Goal: Use online tool/utility: Use online tool/utility

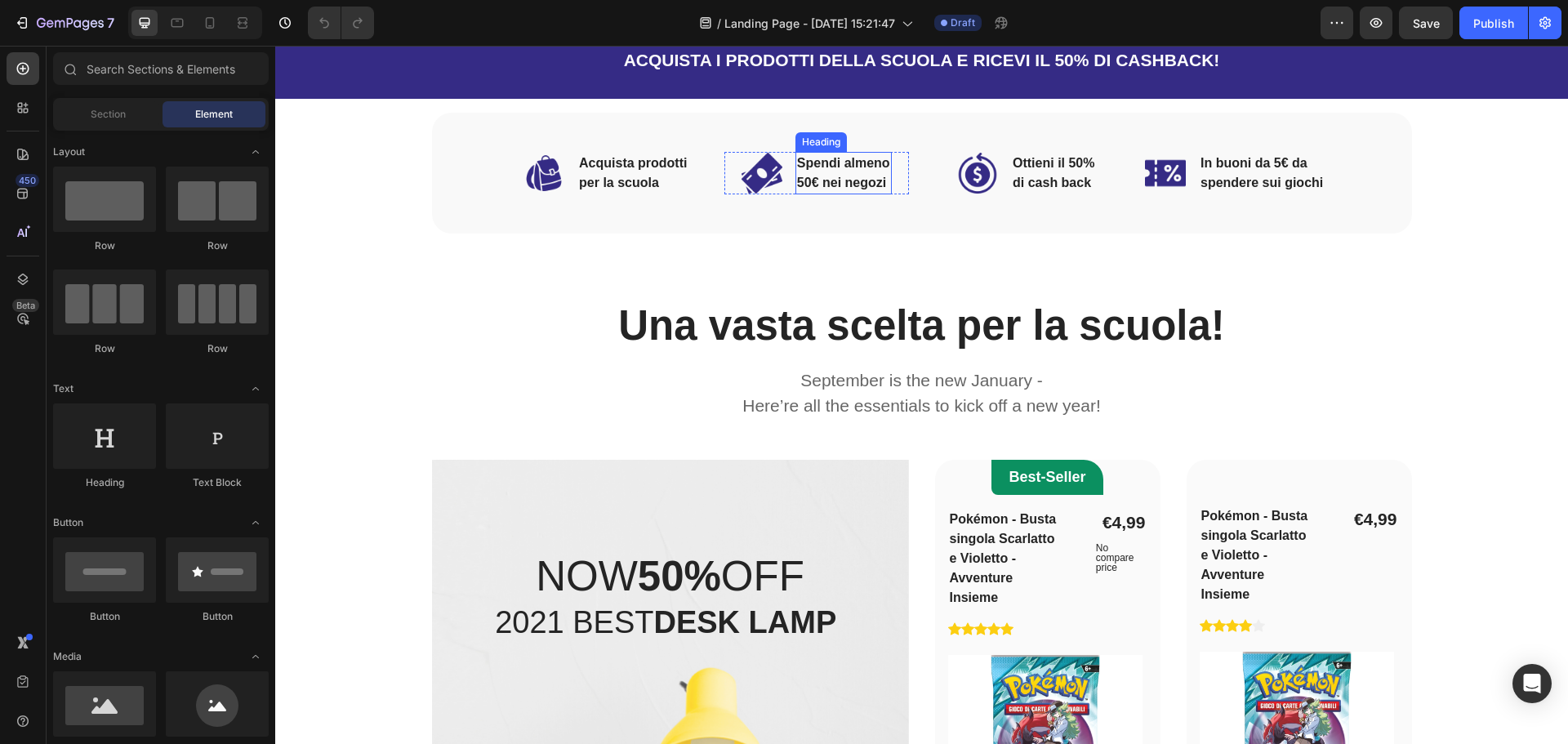
scroll to position [735, 0]
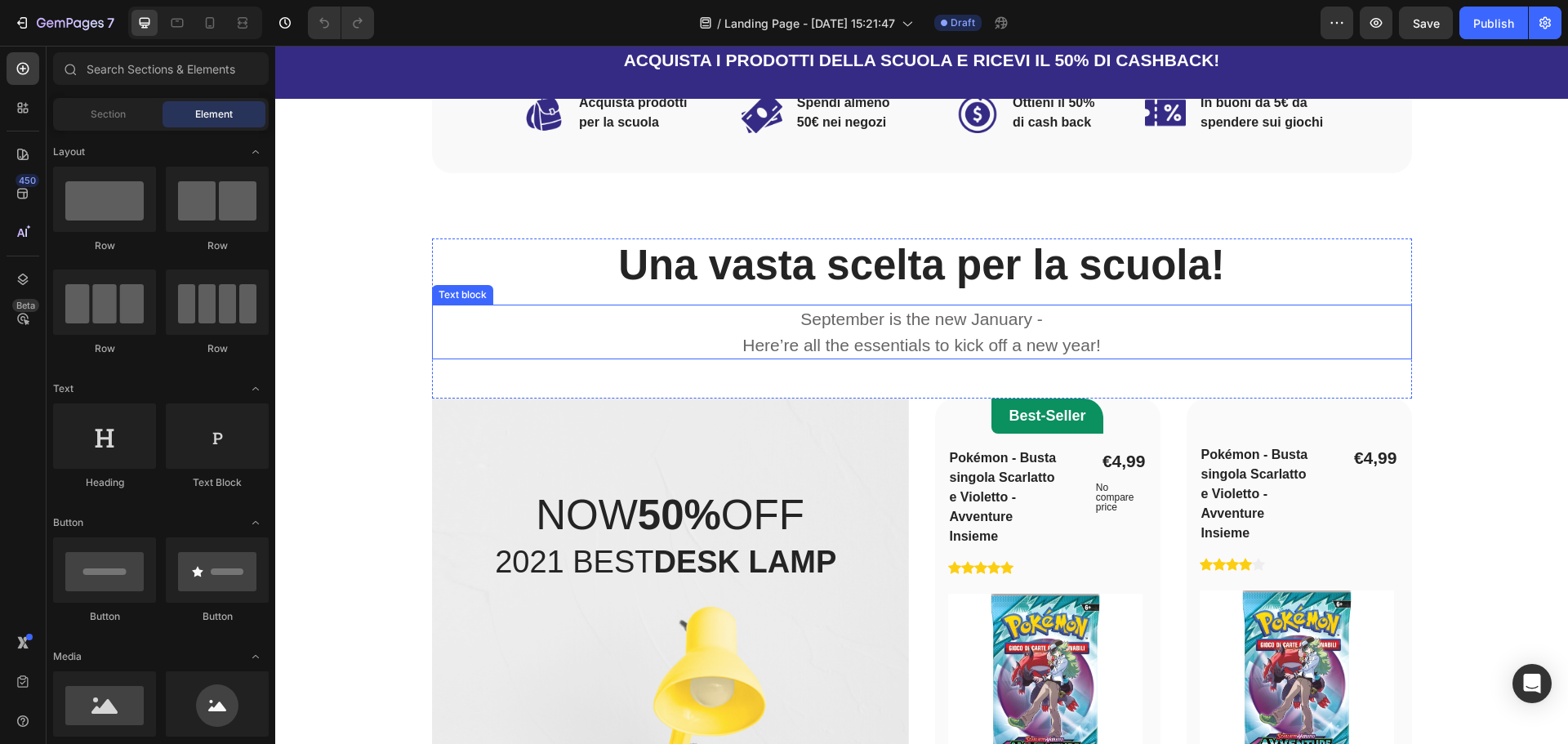
click at [896, 319] on p "September is the new January - Here’re all the essentials to kick off a new yea…" at bounding box center [922, 331] width 977 height 51
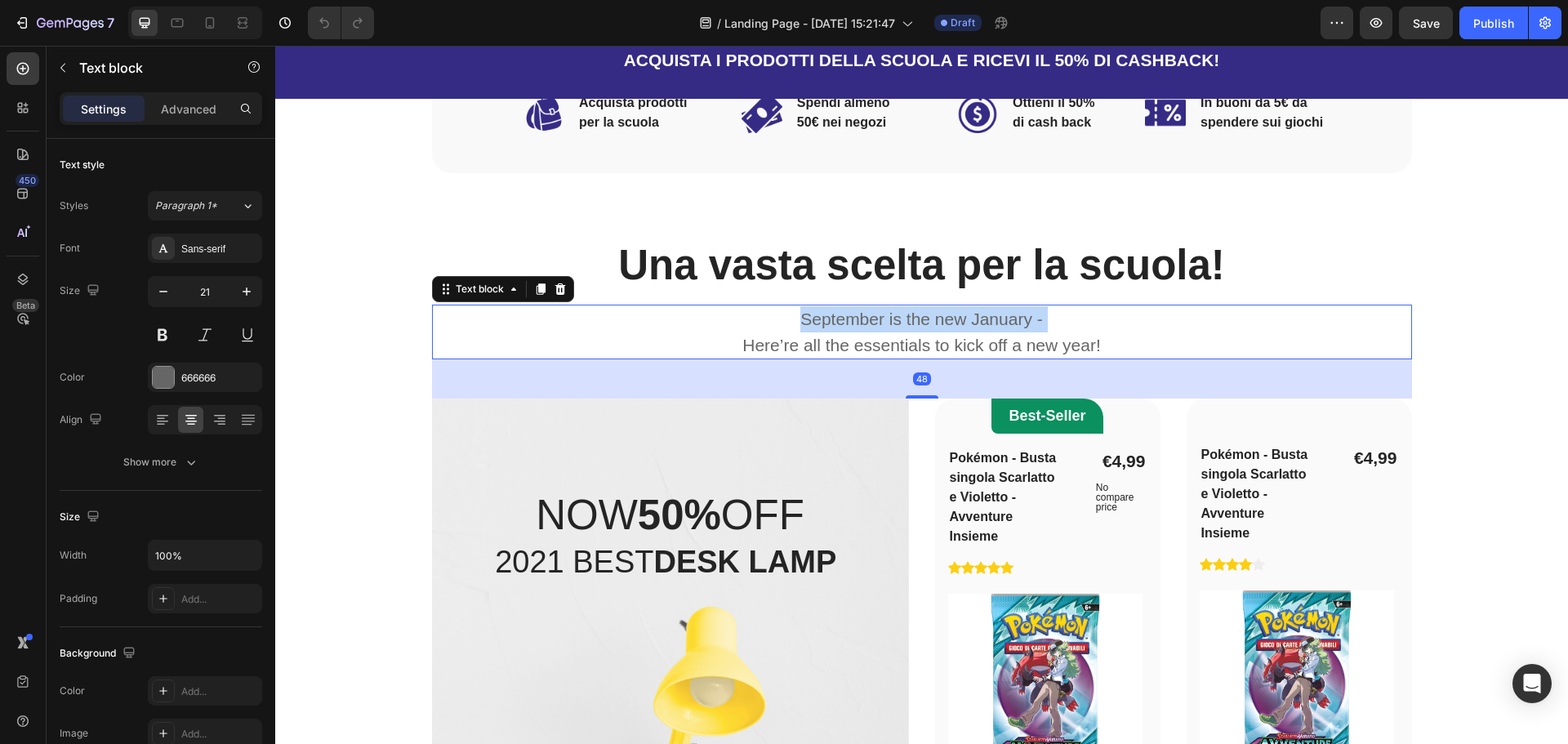
click at [896, 319] on p "September is the new January - Here’re all the essentials to kick off a new yea…" at bounding box center [922, 331] width 977 height 51
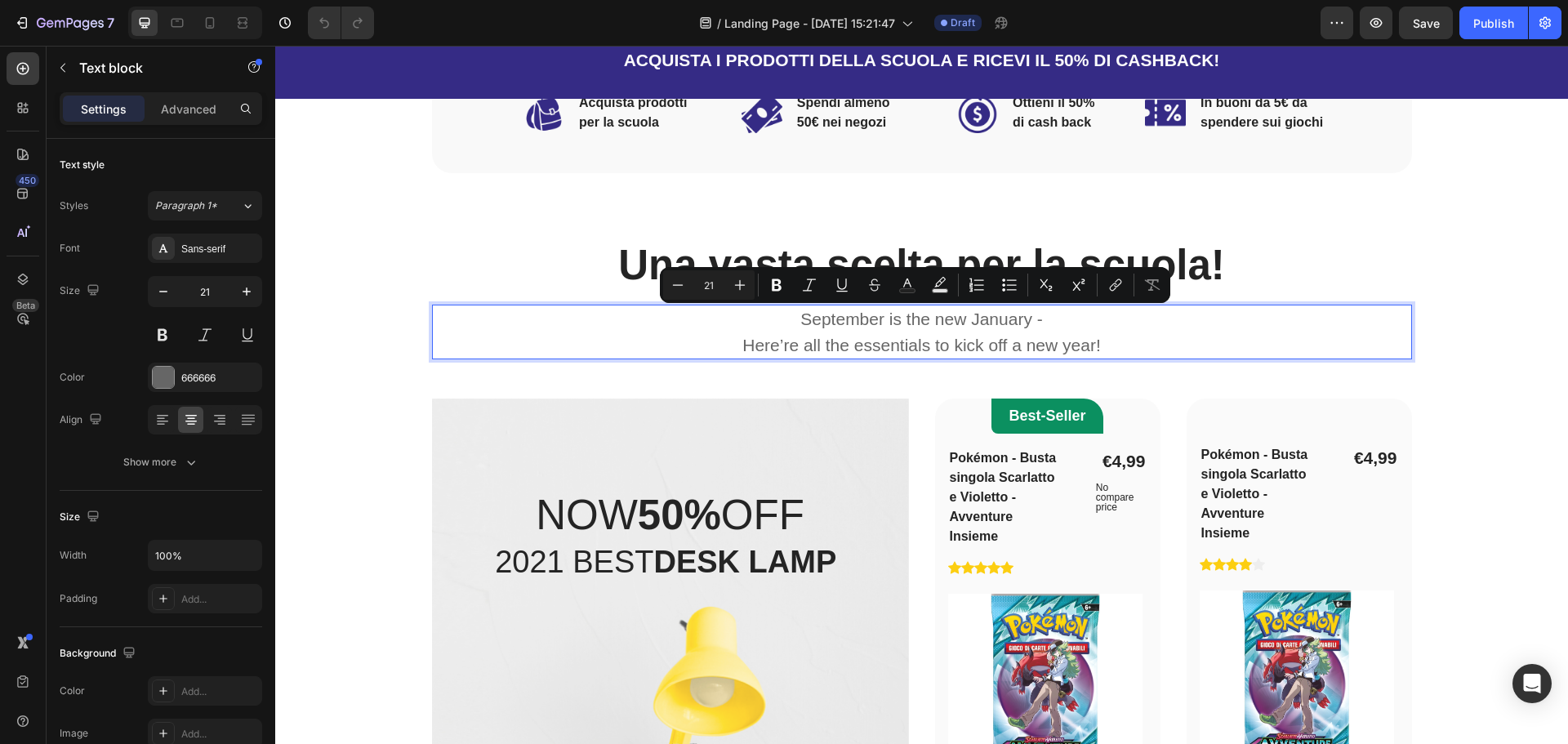
click at [838, 339] on p "September is the new January - Here’re all the essentials to kick off a new yea…" at bounding box center [922, 331] width 977 height 51
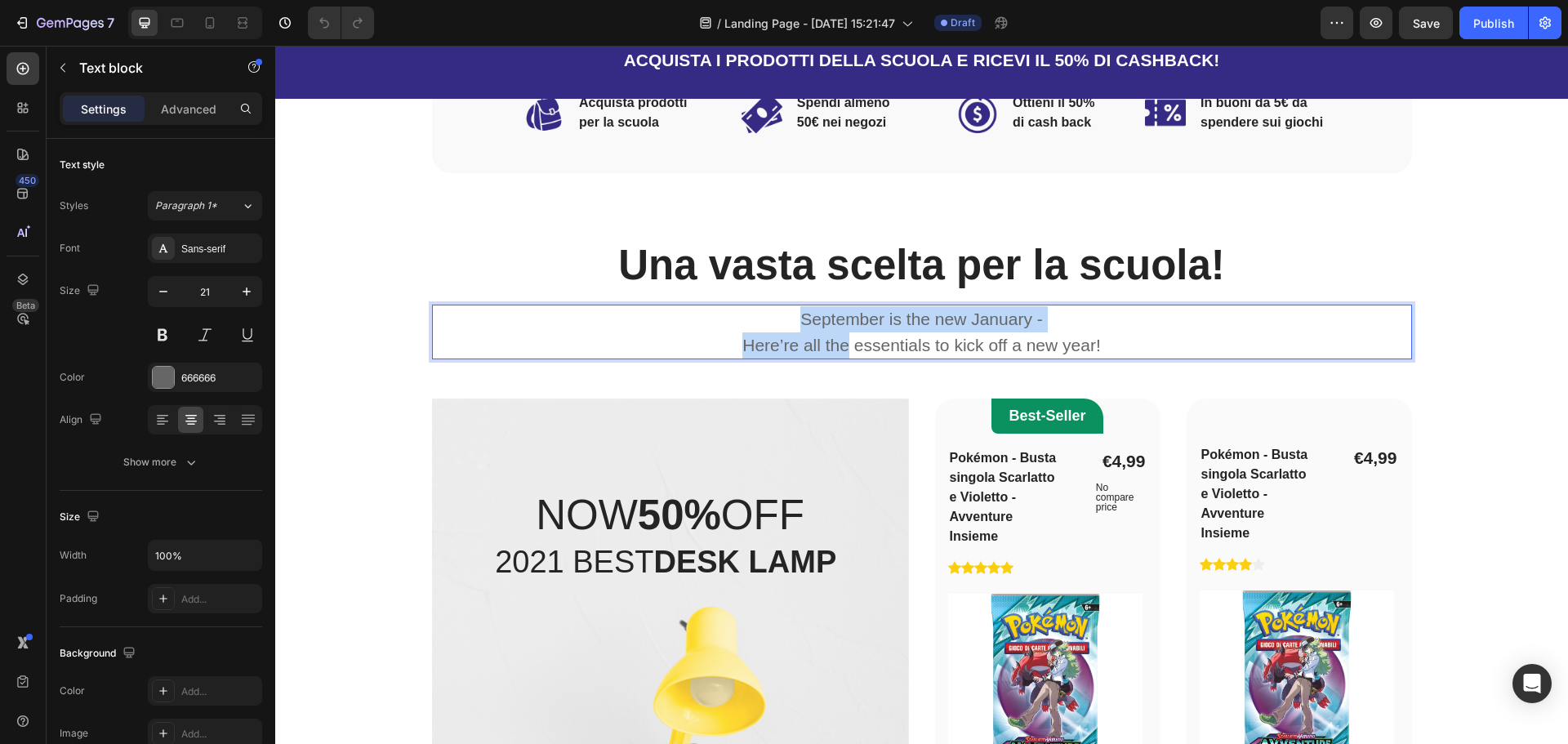
drag, startPoint x: 838, startPoint y: 339, endPoint x: 1083, endPoint y: 327, distance: 245.3
click at [1083, 327] on p "September is the new January - Here’re all the essentials to kick off a new yea…" at bounding box center [922, 331] width 977 height 51
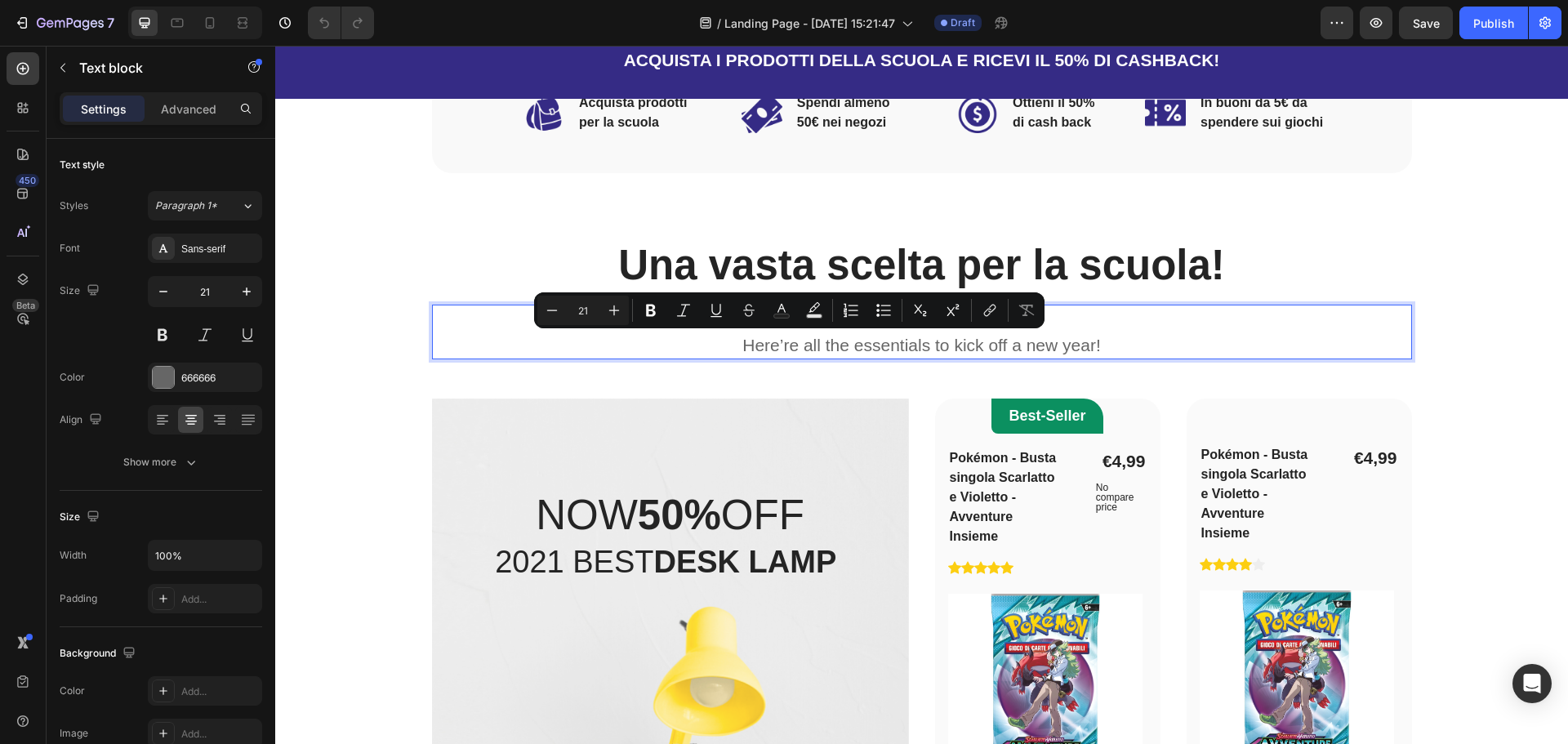
click at [1096, 350] on p "September is the new January - Here’re all the essentials to kick off a new yea…" at bounding box center [922, 331] width 977 height 51
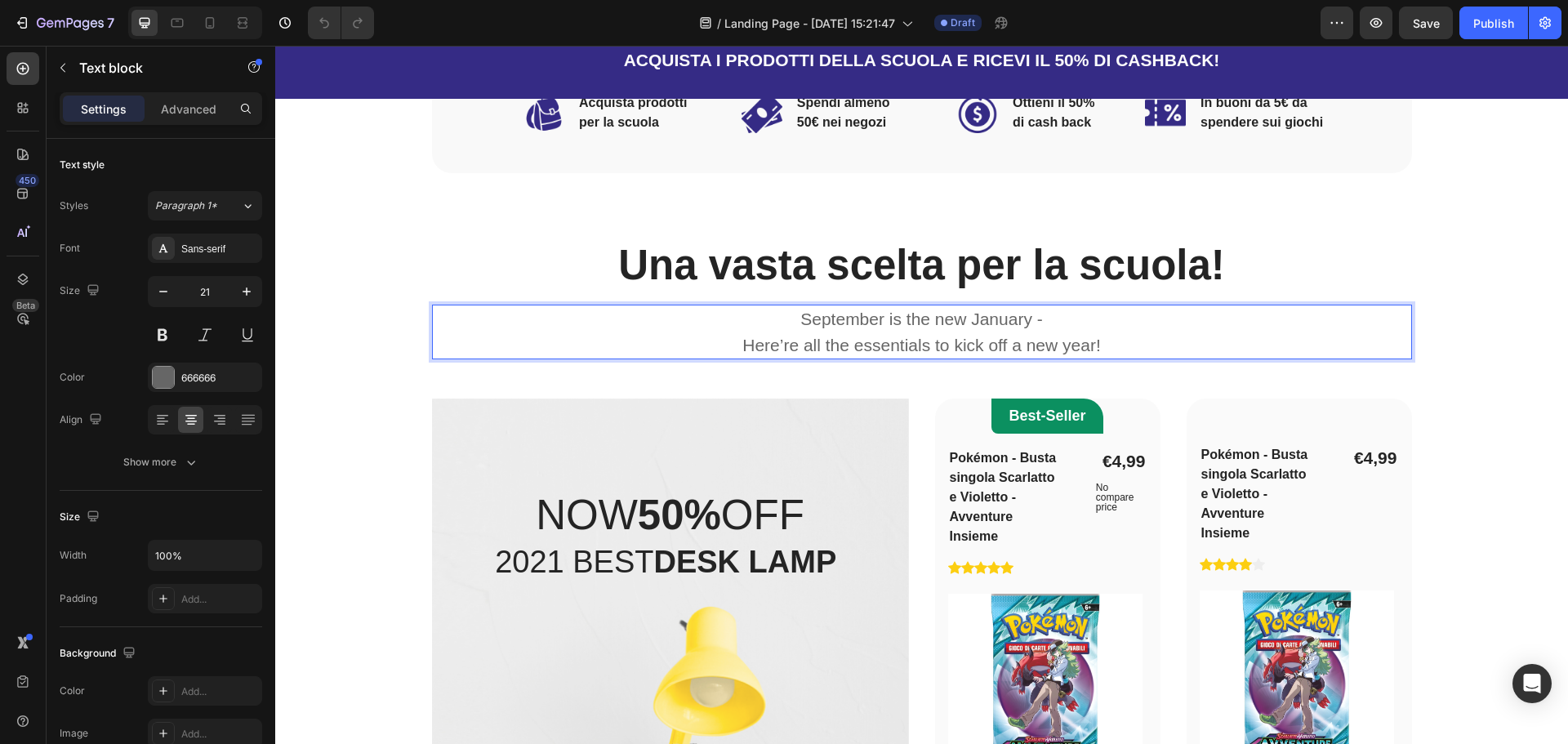
click at [1105, 341] on p "September is the new January - Here’re all the essentials to kick off a new yea…" at bounding box center [922, 331] width 977 height 51
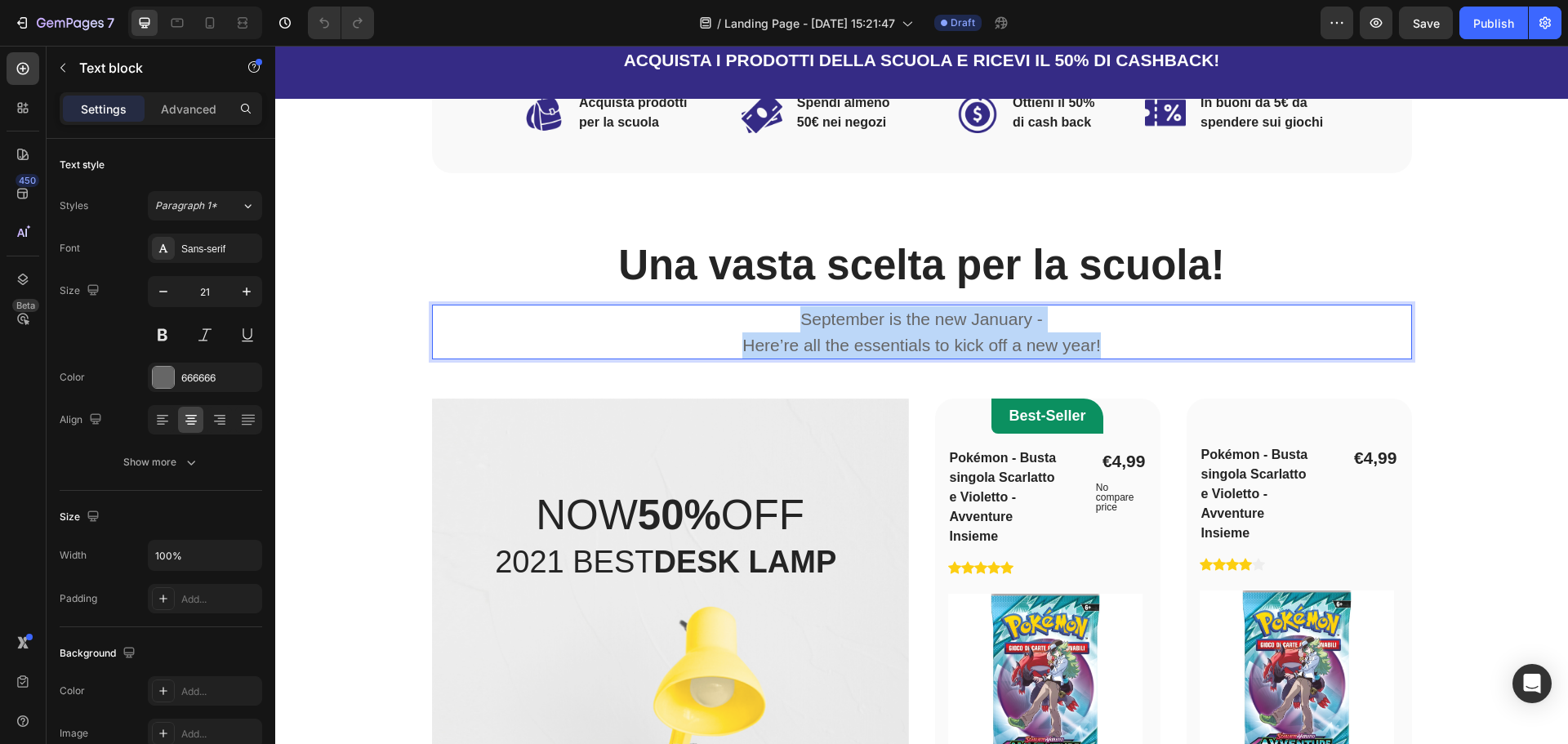
drag, startPoint x: 1105, startPoint y: 341, endPoint x: 769, endPoint y: 317, distance: 336.9
click at [769, 317] on p "September is the new January - Here’re all the essentials to kick off a new yea…" at bounding box center [922, 331] width 977 height 51
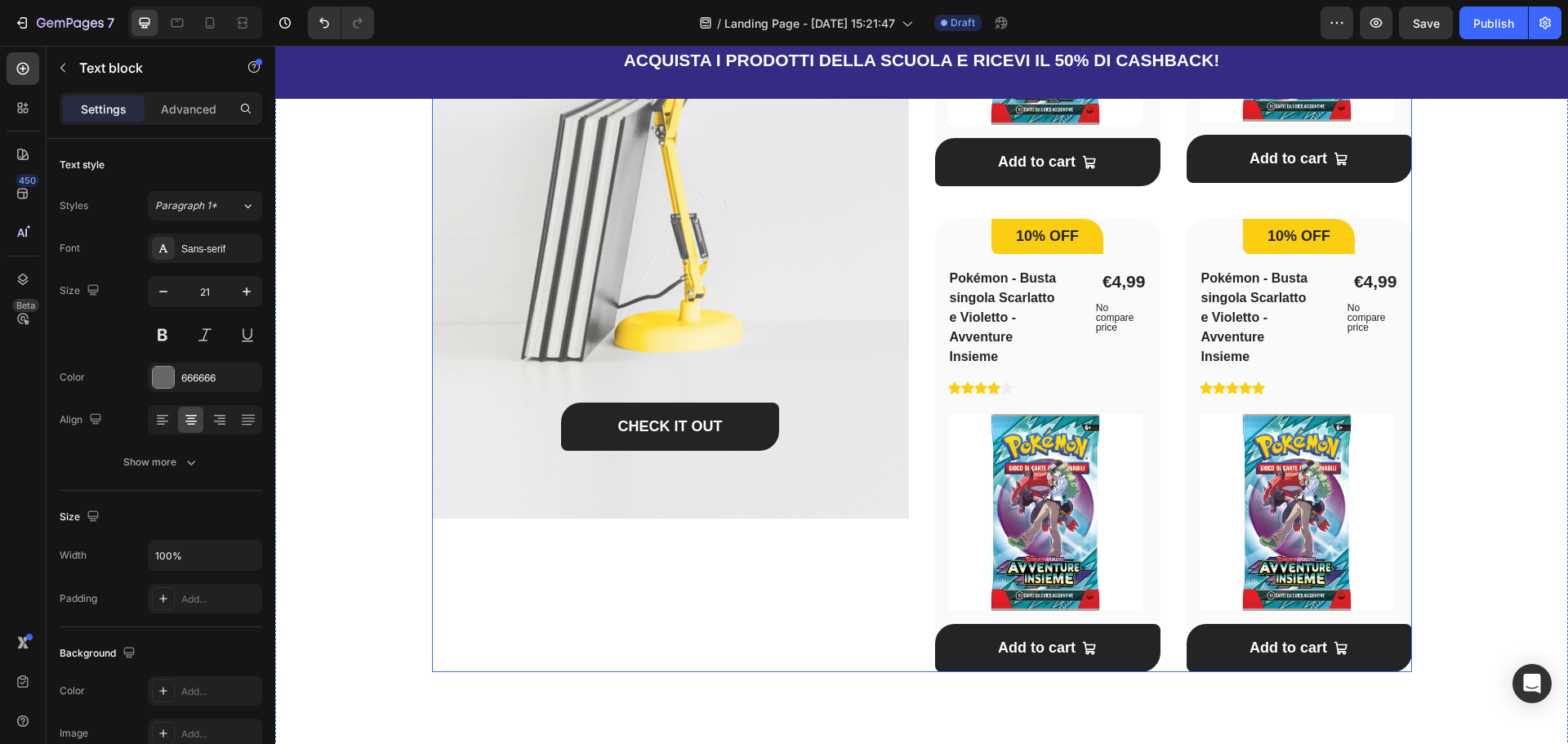
scroll to position [1226, 0]
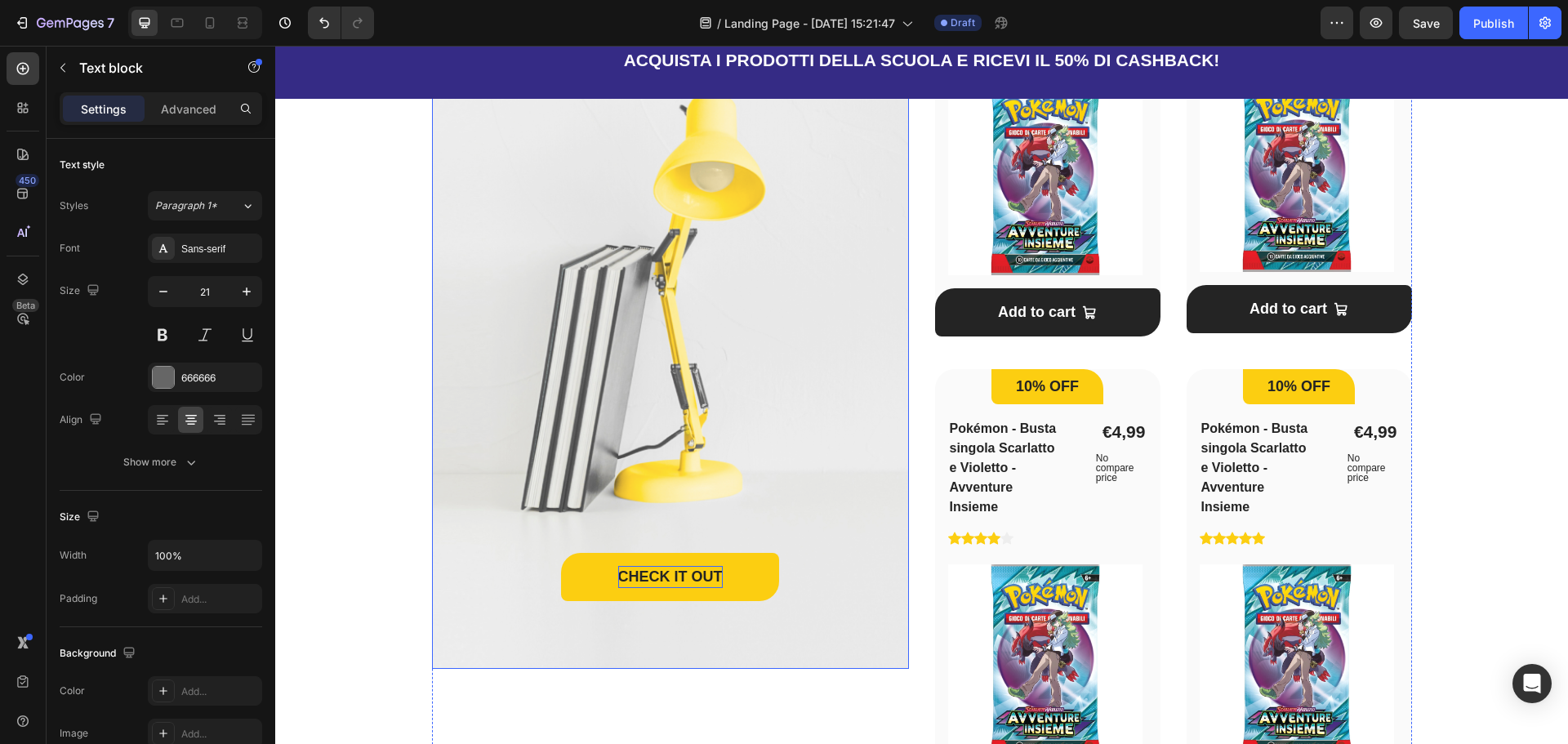
click at [646, 576] on div "CHECK IT OUT" at bounding box center [671, 577] width 105 height 22
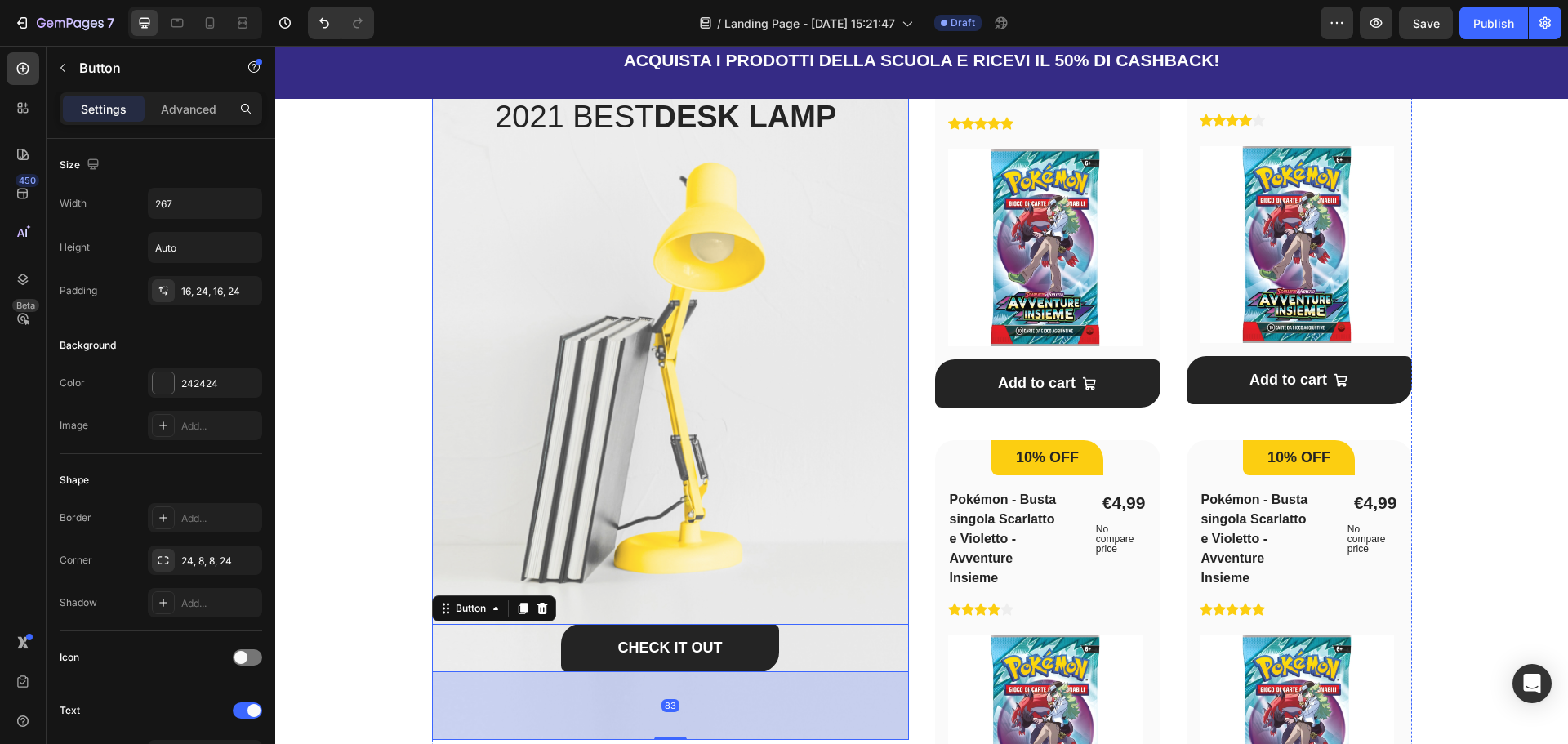
scroll to position [898, 0]
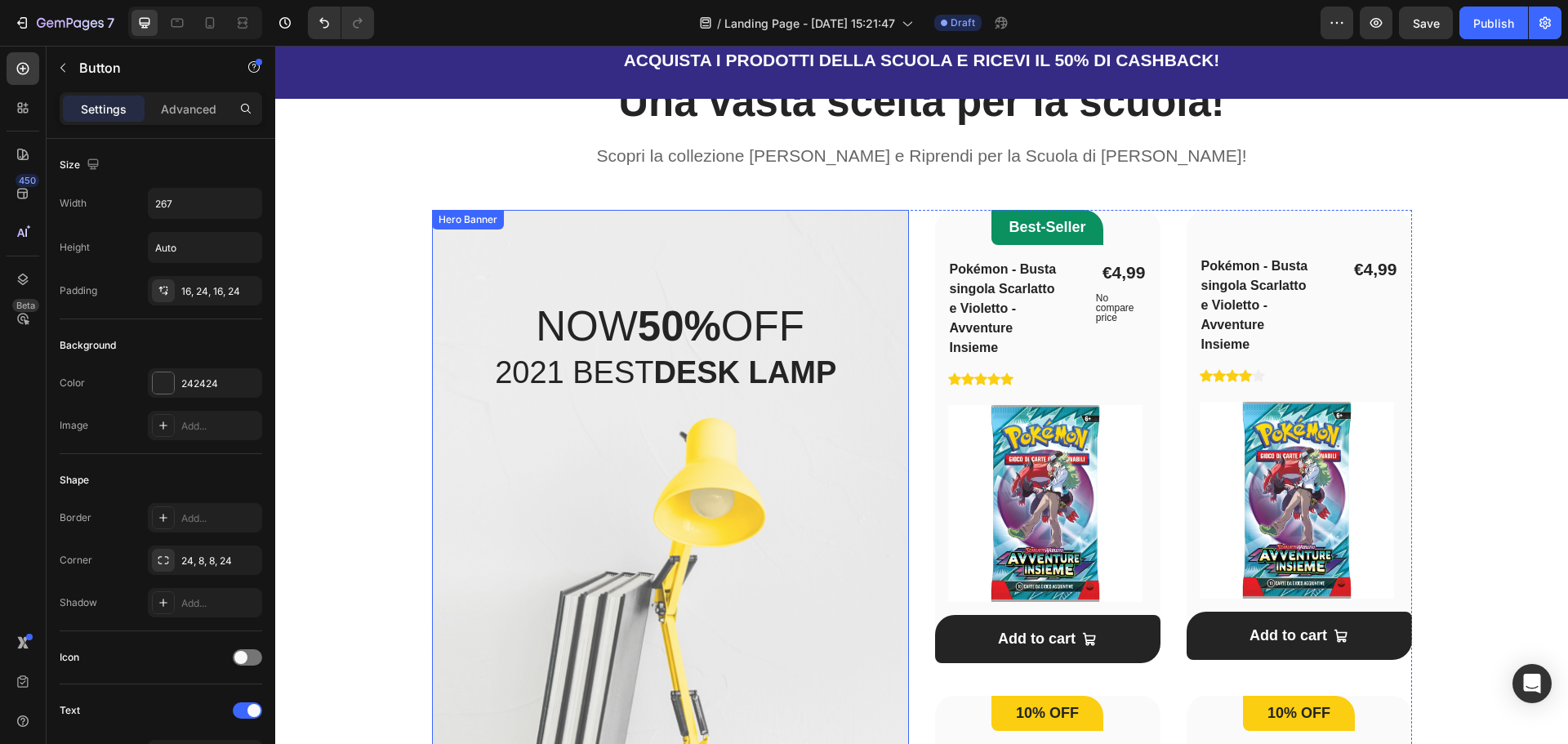
click at [727, 462] on div "CHECK IT OUT Button 83" at bounding box center [670, 701] width 477 height 589
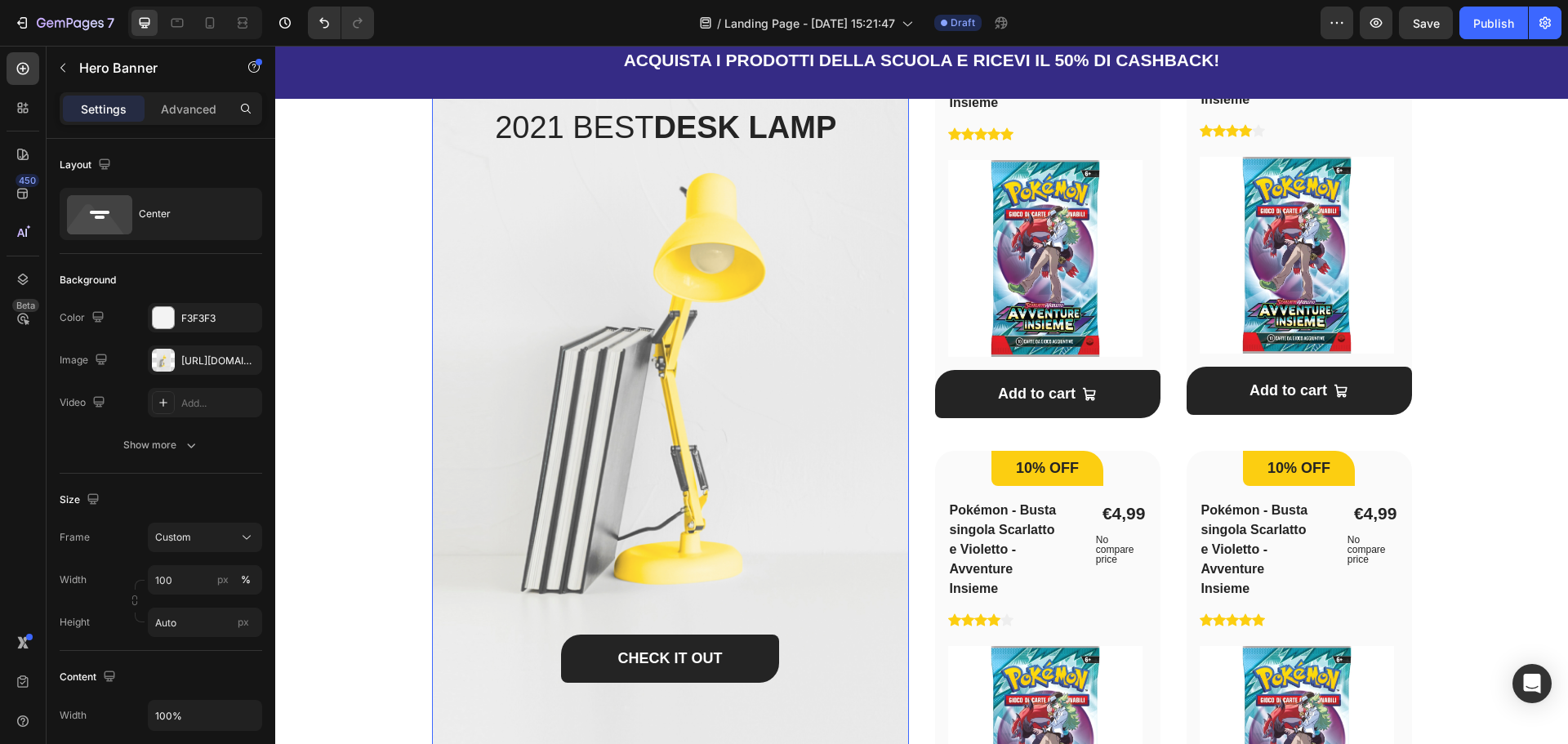
scroll to position [980, 0]
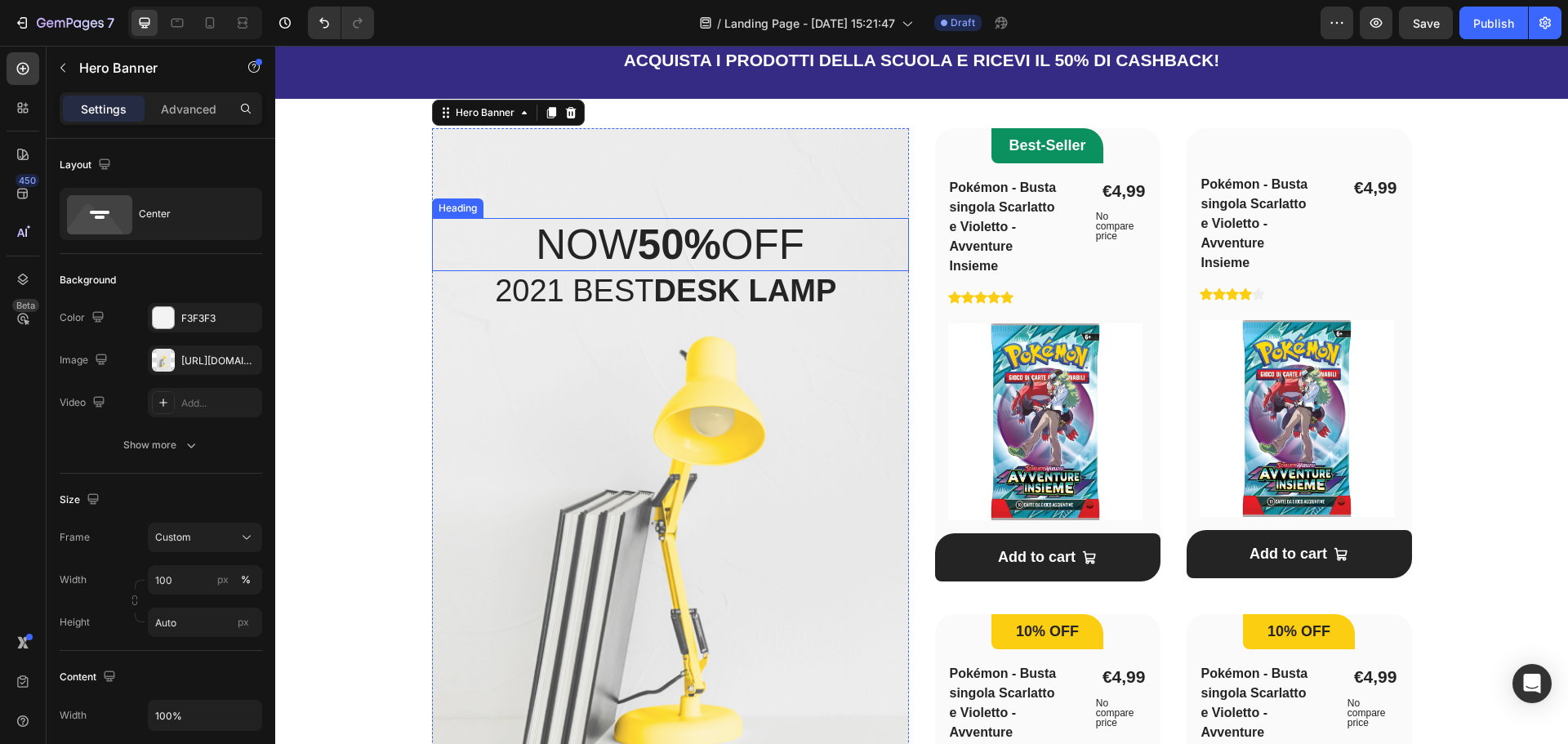
click at [684, 253] on strong "50%" at bounding box center [680, 245] width 83 height 47
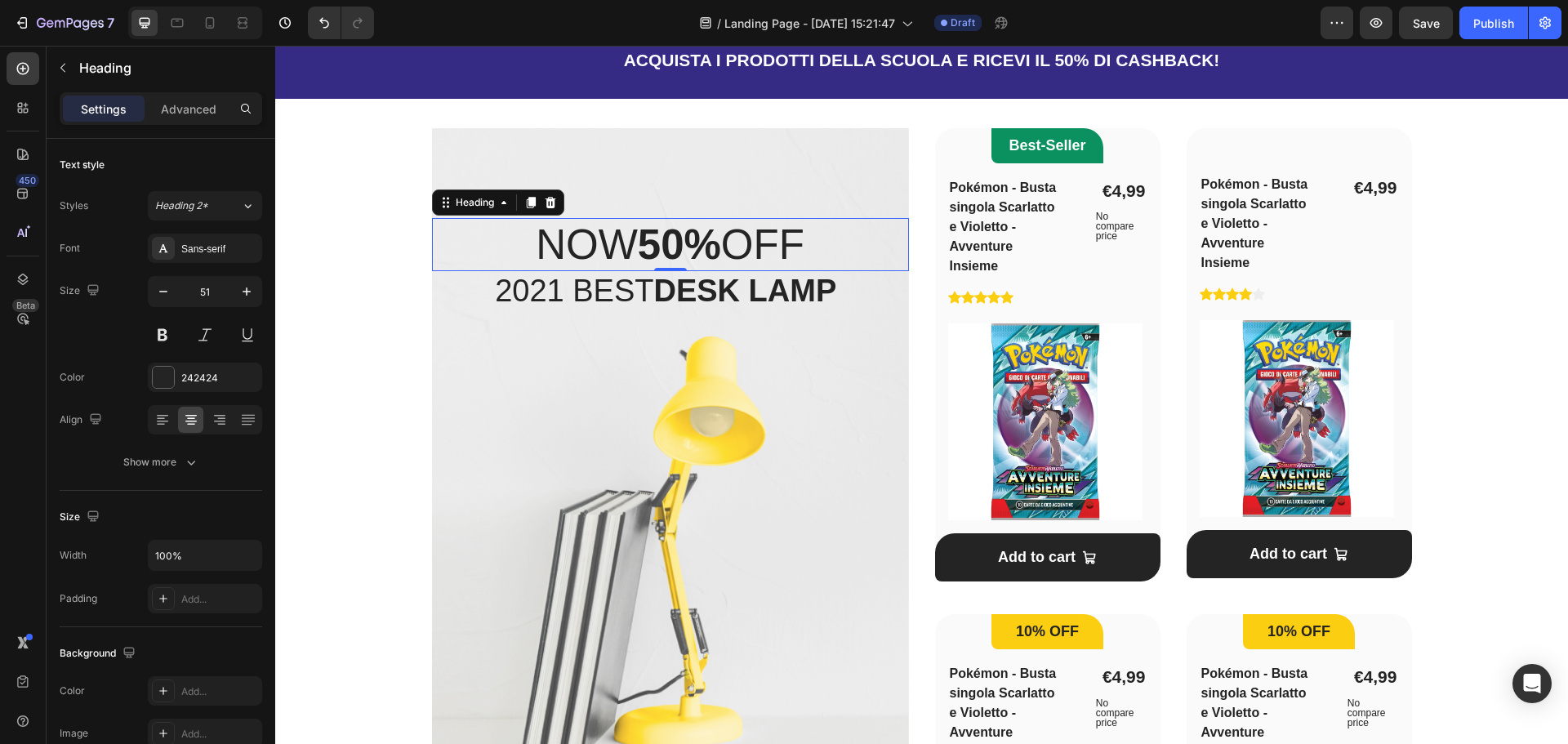
click at [684, 253] on strong "50%" at bounding box center [680, 245] width 83 height 47
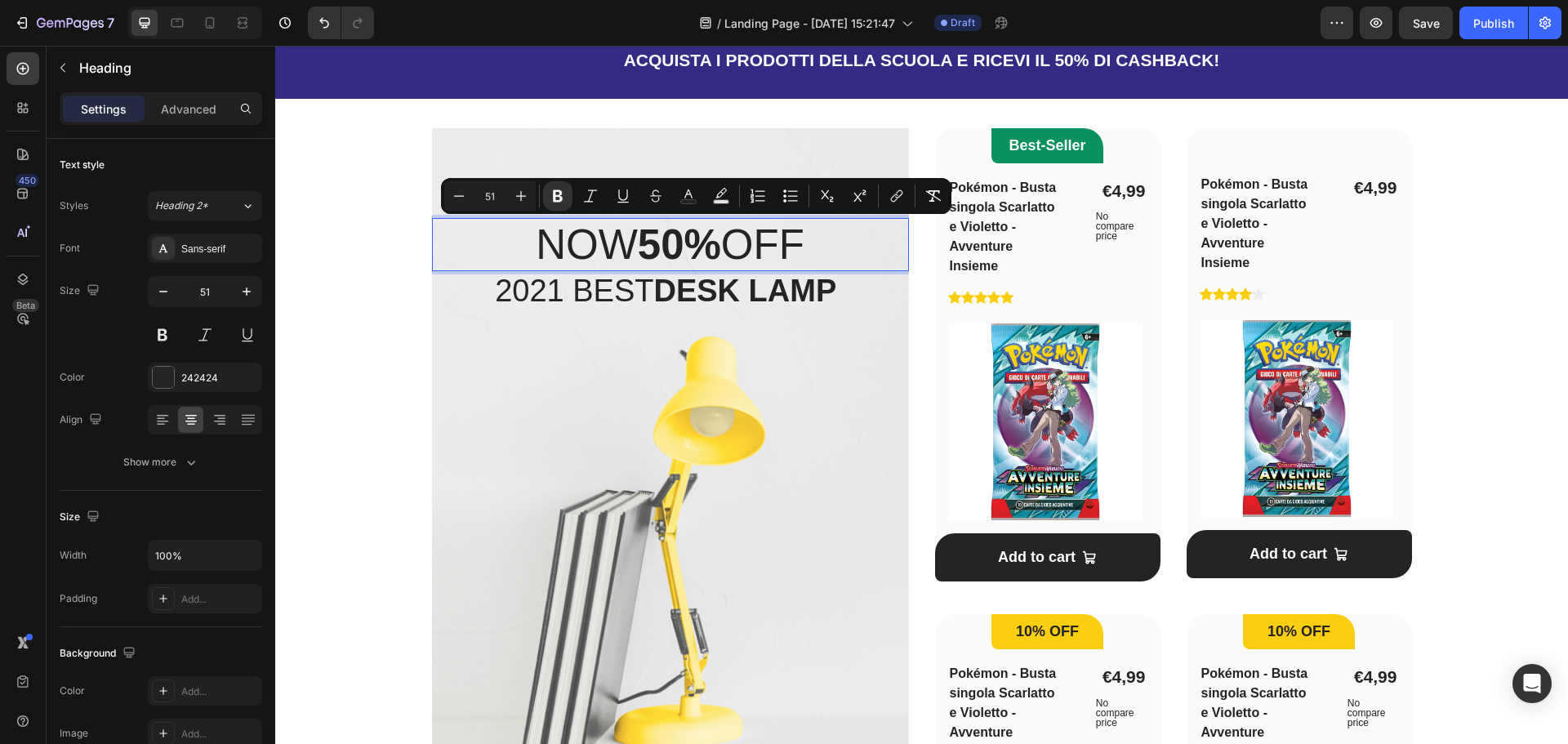
click at [617, 243] on p "NOW 50% OFF" at bounding box center [671, 244] width 474 height 50
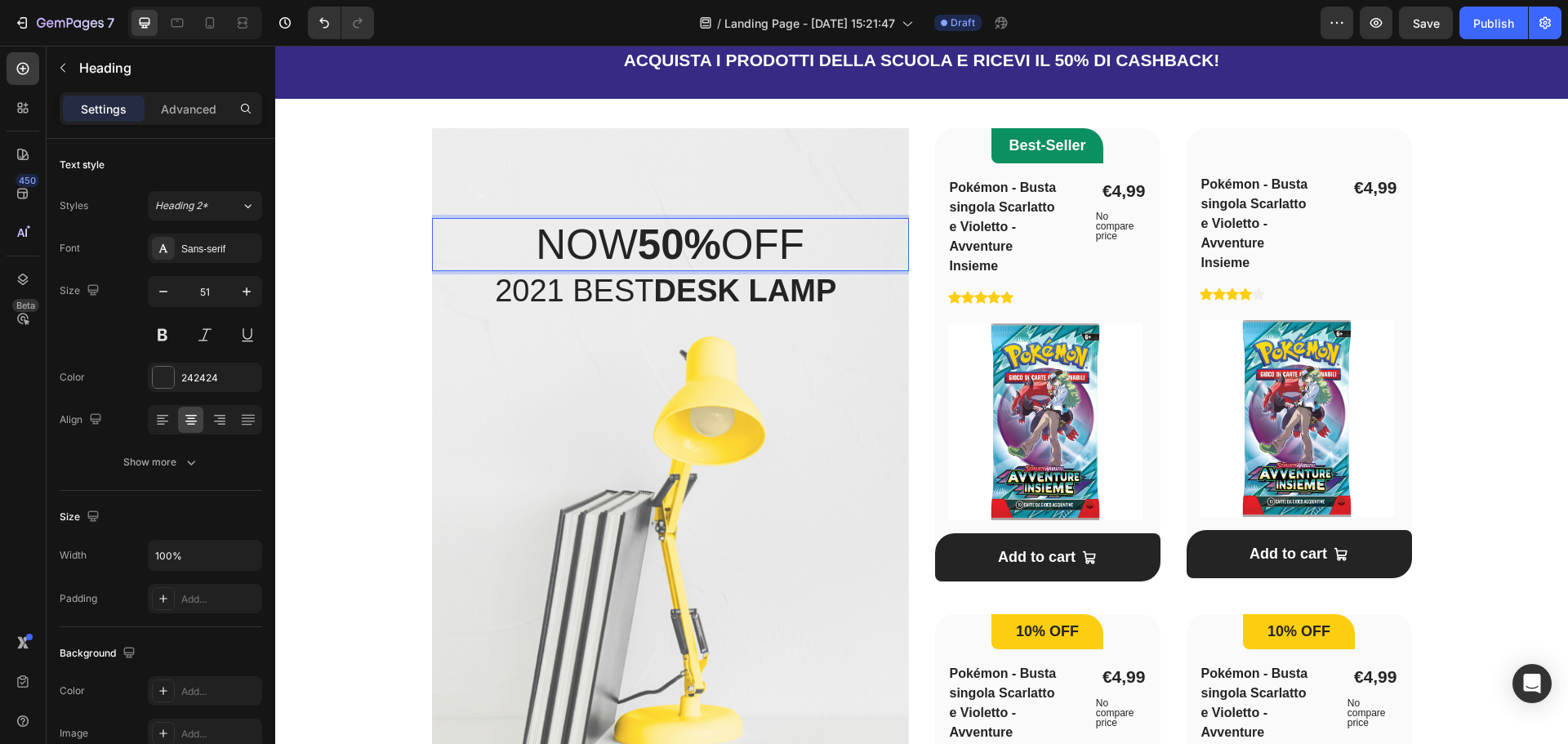
click at [617, 243] on p "NOW 50% OFF" at bounding box center [671, 244] width 474 height 50
click at [619, 243] on p "NOW 50% OFF" at bounding box center [671, 244] width 474 height 50
click at [822, 270] on h2 "Spendi almeno 50€" at bounding box center [670, 245] width 477 height 53
click at [824, 286] on strong "DESK LAMP" at bounding box center [745, 290] width 183 height 34
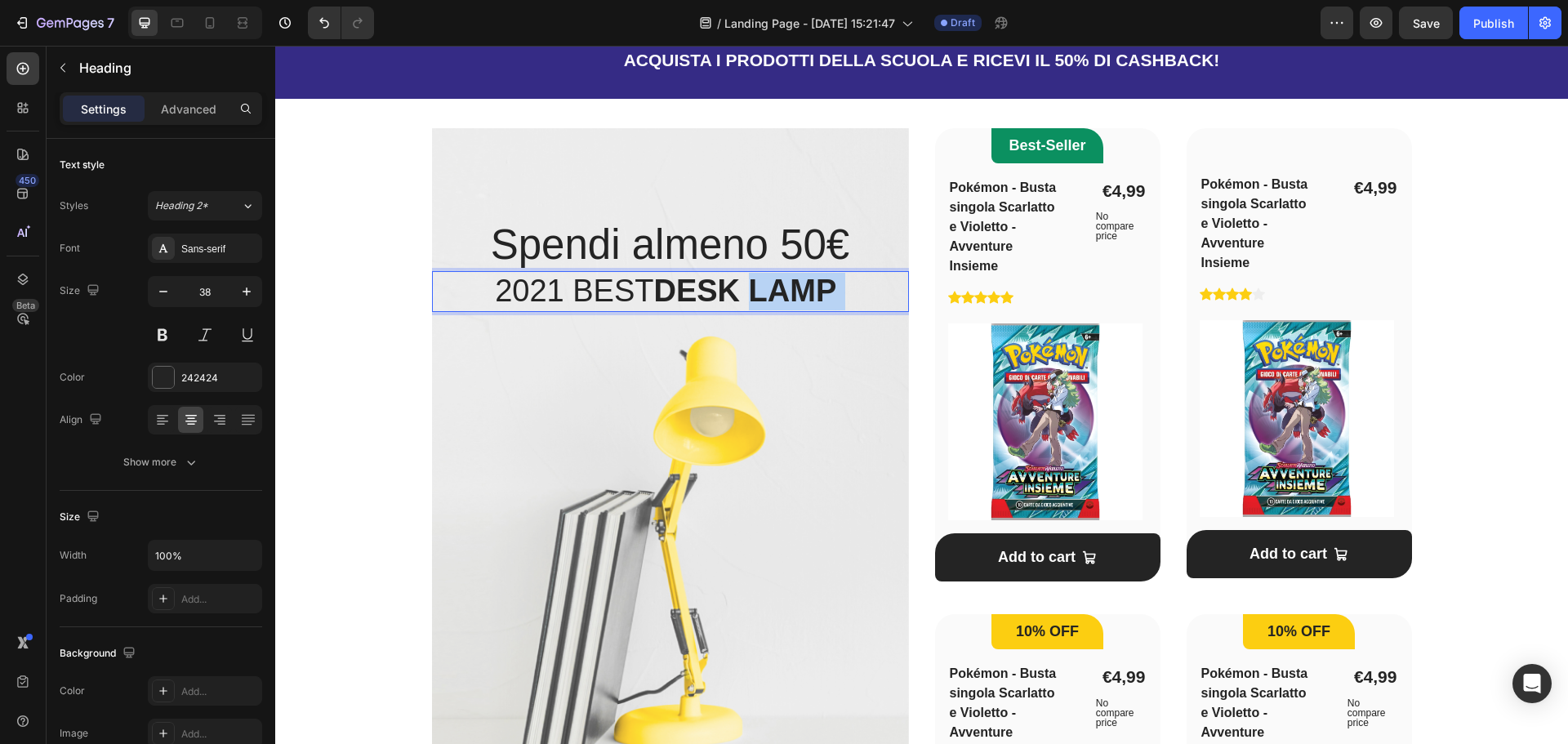
click at [824, 286] on strong "DESK LAMP" at bounding box center [745, 290] width 183 height 34
click at [830, 291] on p "e ricevi il 50% di Cashback!" at bounding box center [671, 291] width 474 height 38
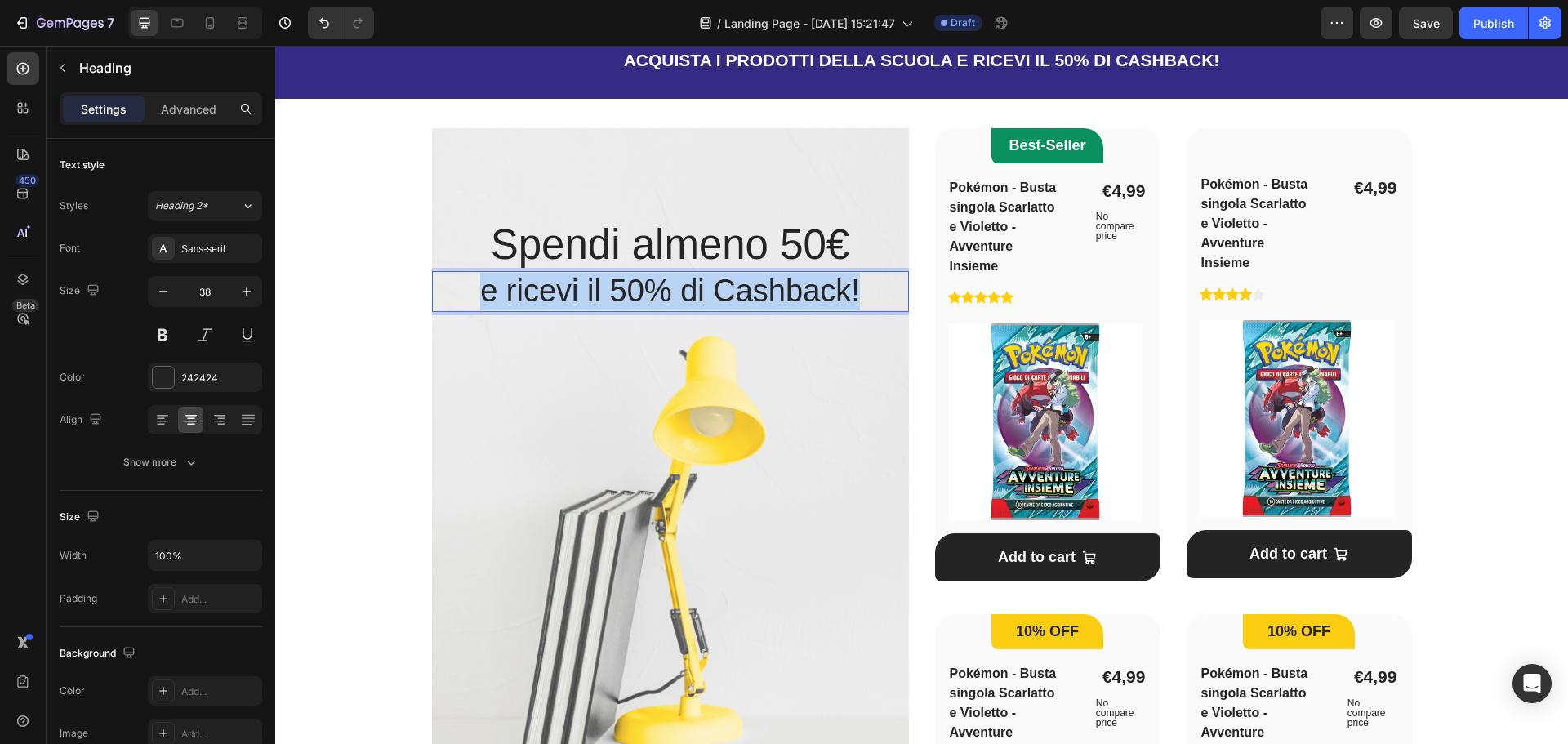
click at [831, 292] on p "e ricevi il 50% di Cashback!" at bounding box center [671, 291] width 474 height 38
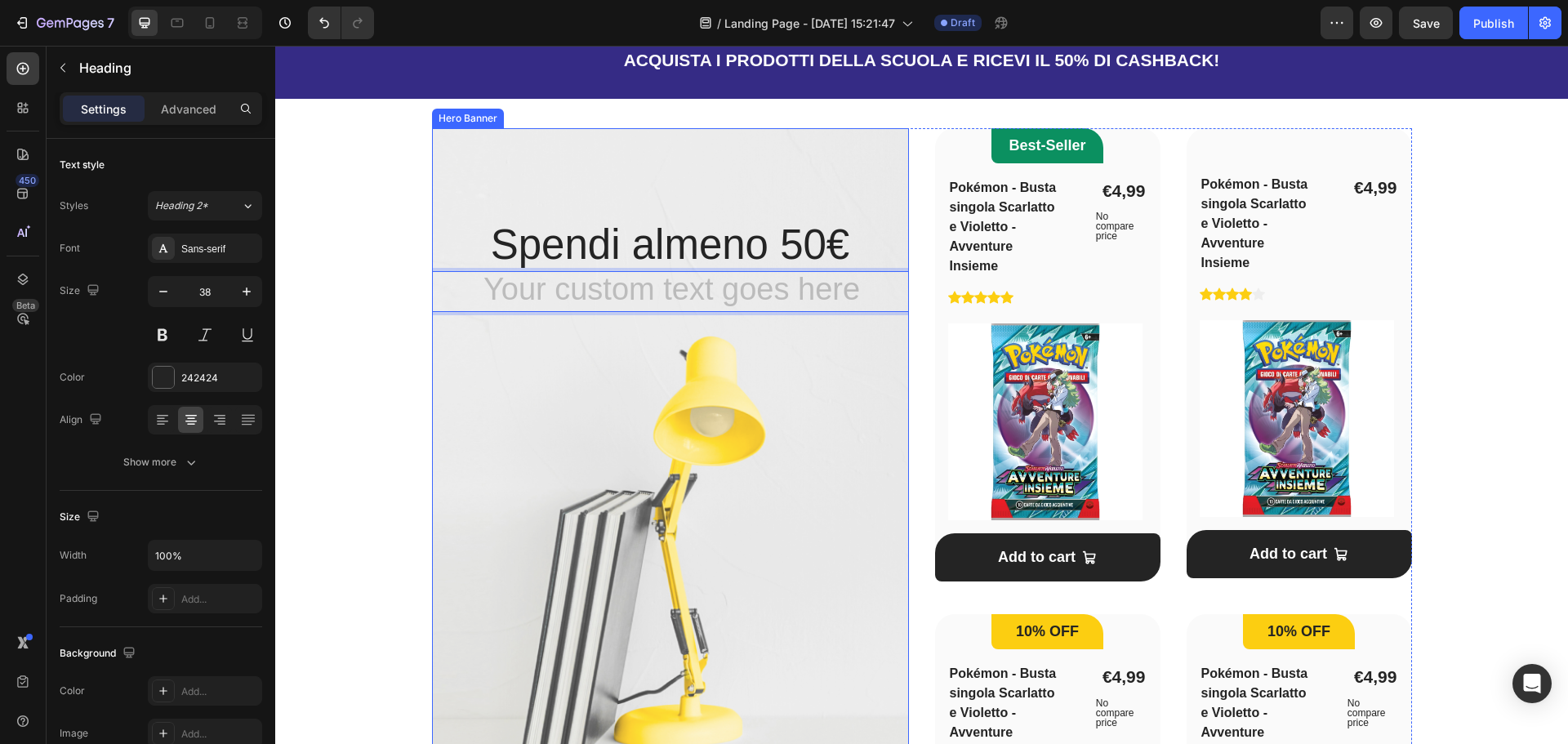
click at [393, 333] on div "Una vasta scelta per la scuola! Heading Scopri la collezione Spendi e Riprendi …" at bounding box center [921, 537] width 1241 height 1088
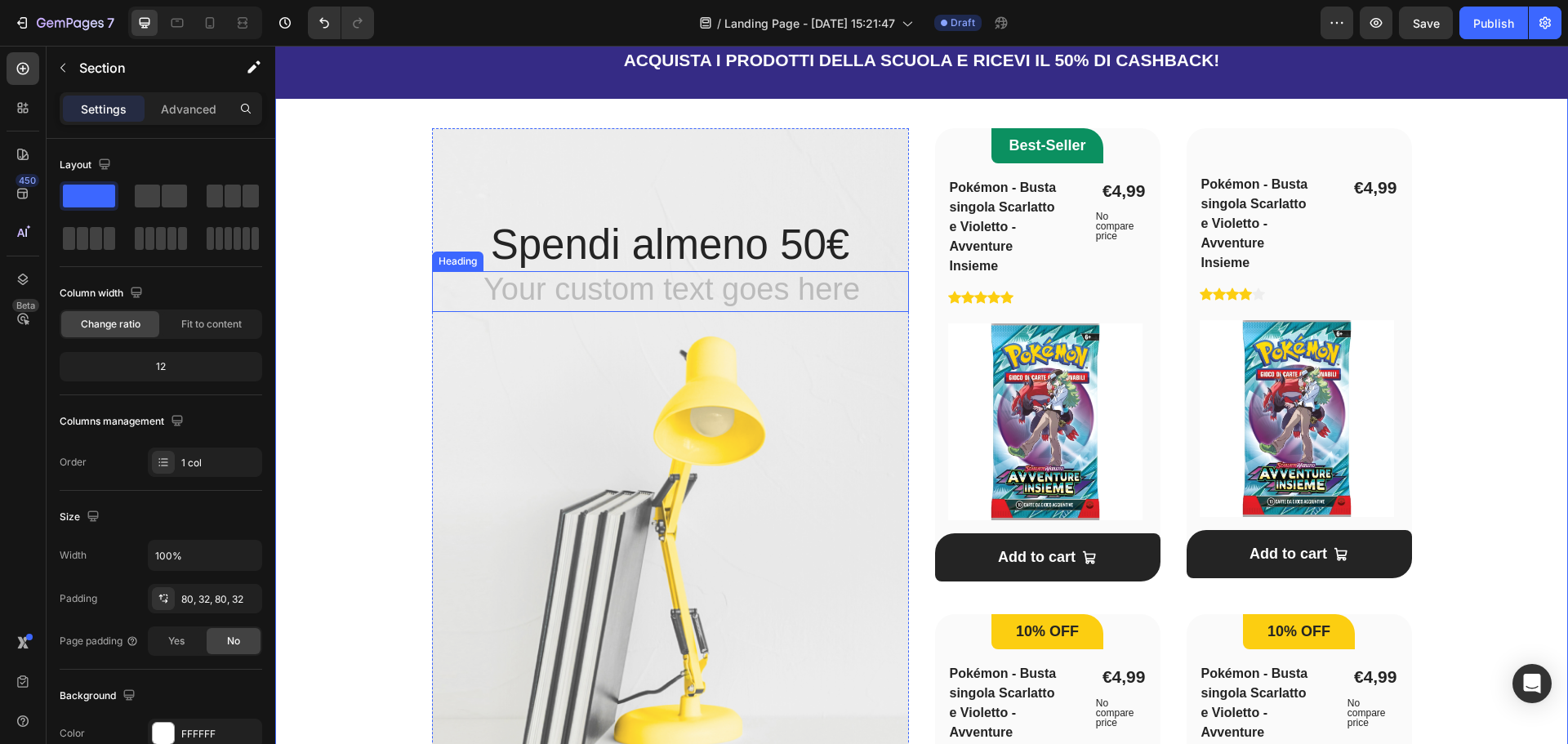
click at [735, 282] on h2 "Rich Text Editor. Editing area: main" at bounding box center [670, 291] width 477 height 41
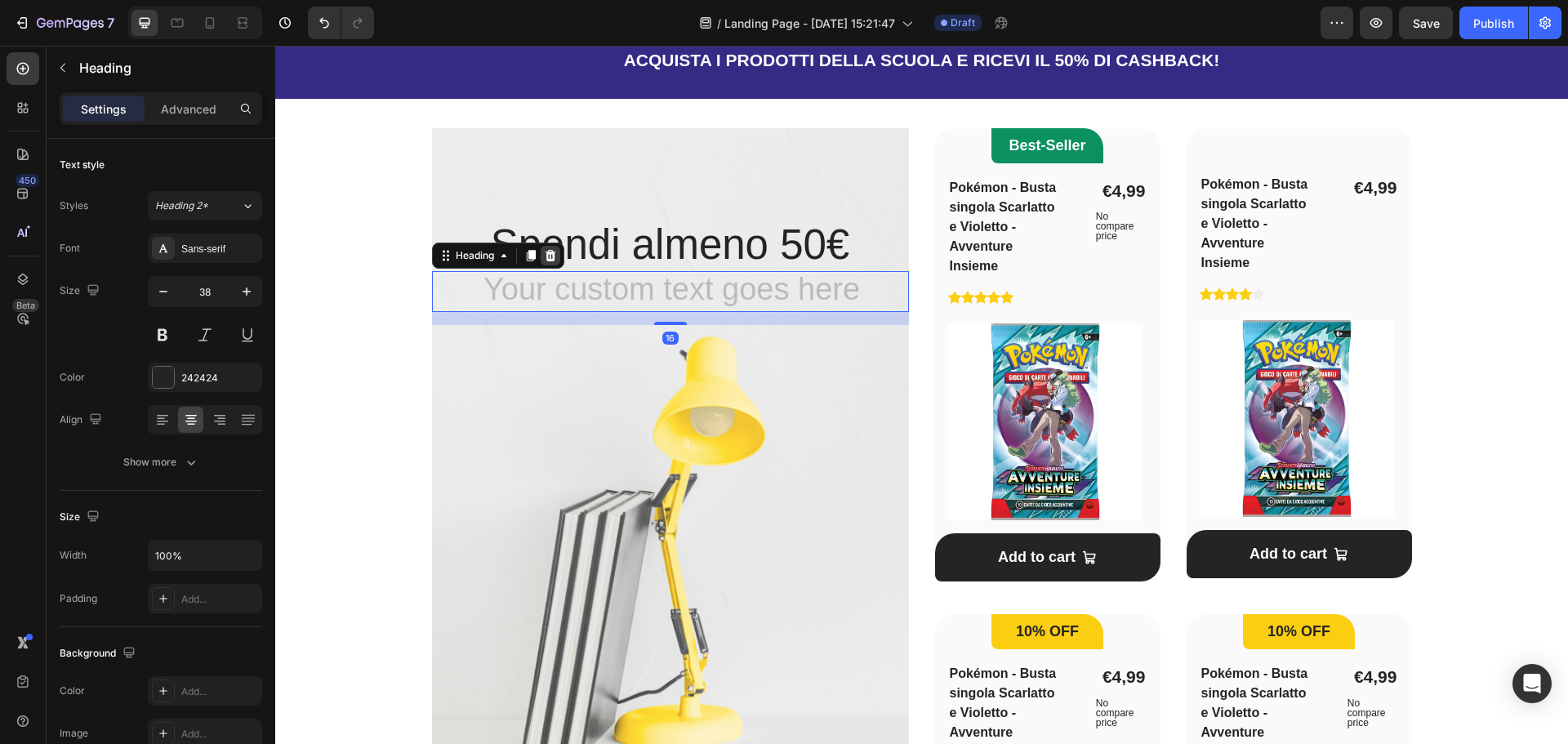
click at [545, 257] on icon at bounding box center [550, 255] width 11 height 12
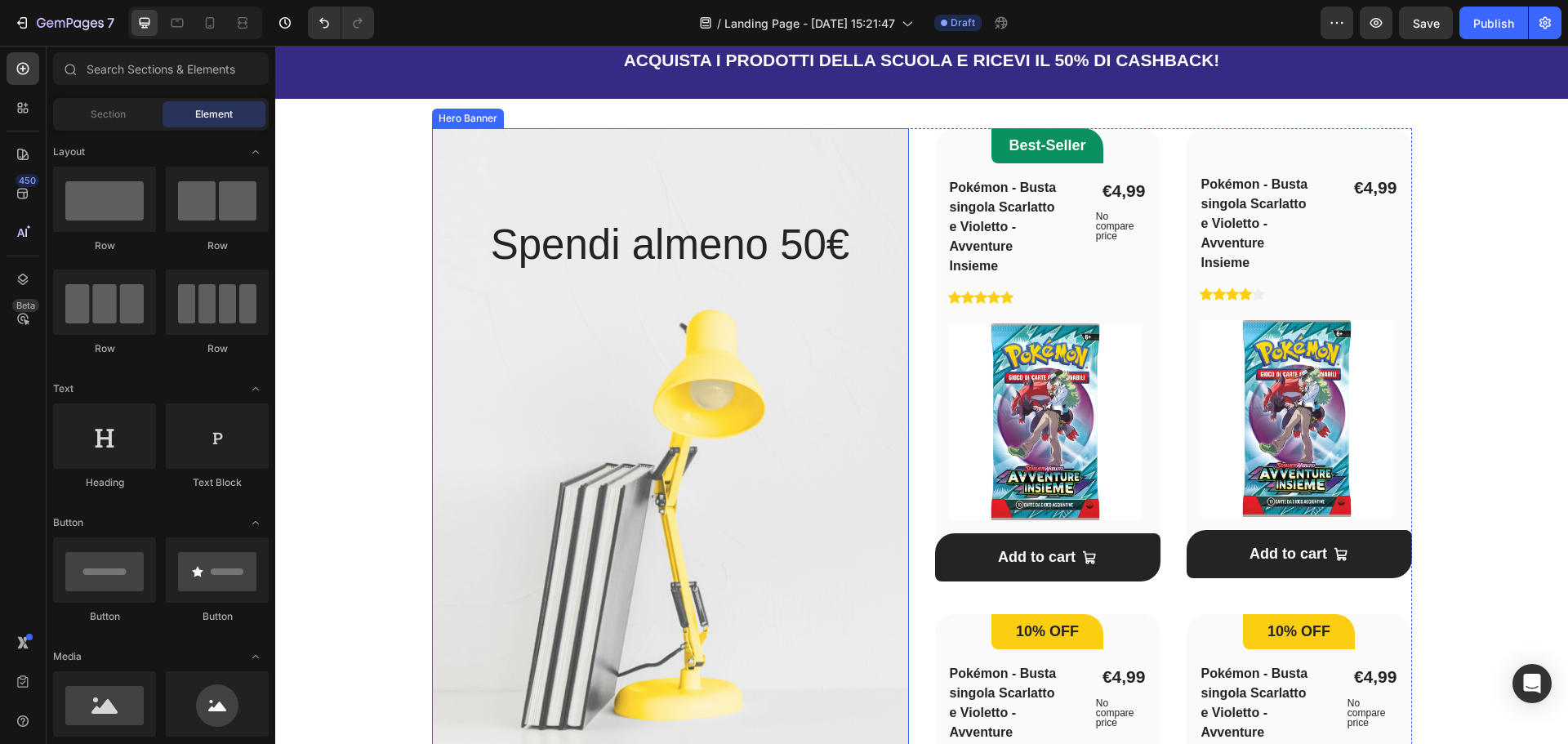
click at [738, 395] on div "CHECK IT OUT Button" at bounding box center [670, 565] width 477 height 589
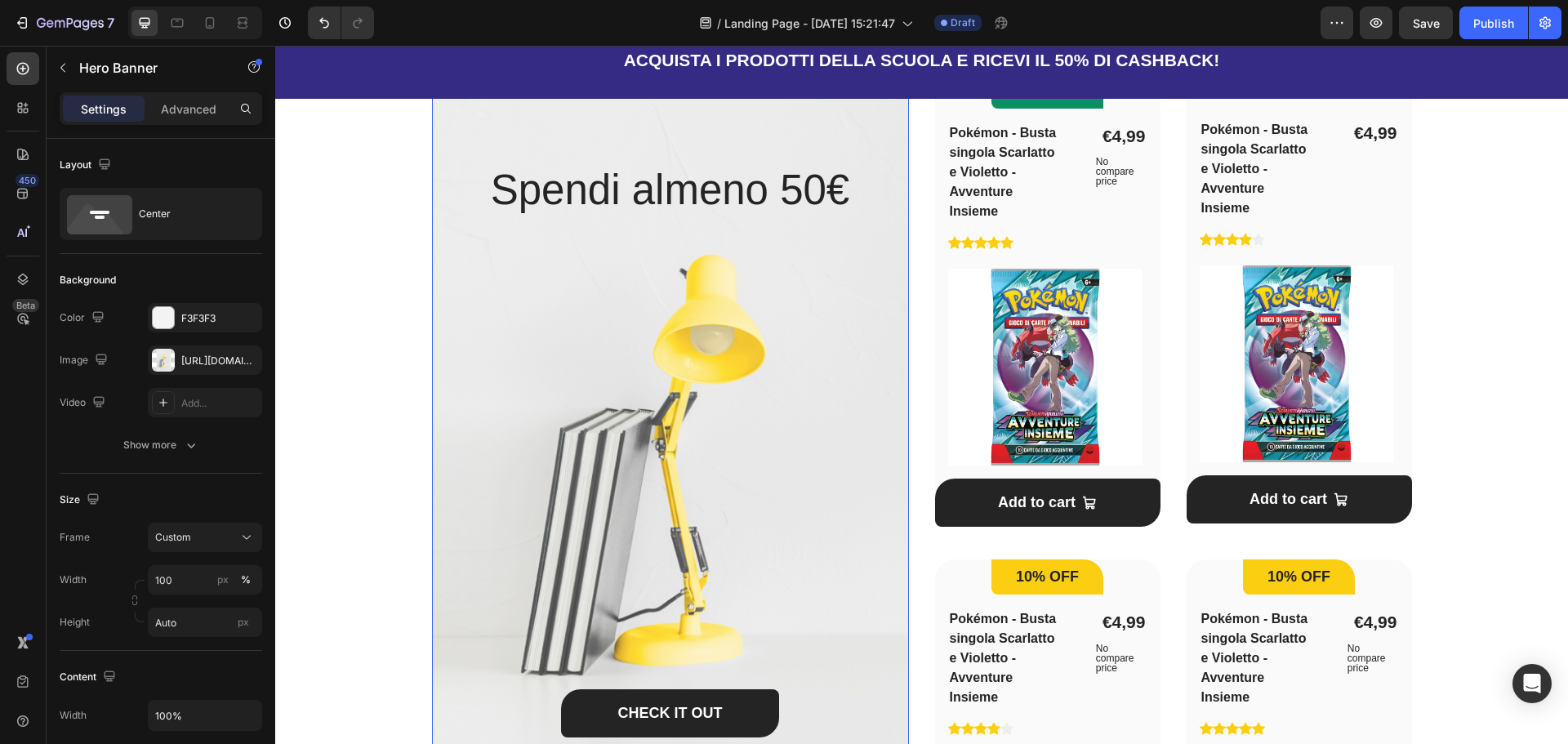
scroll to position [1063, 0]
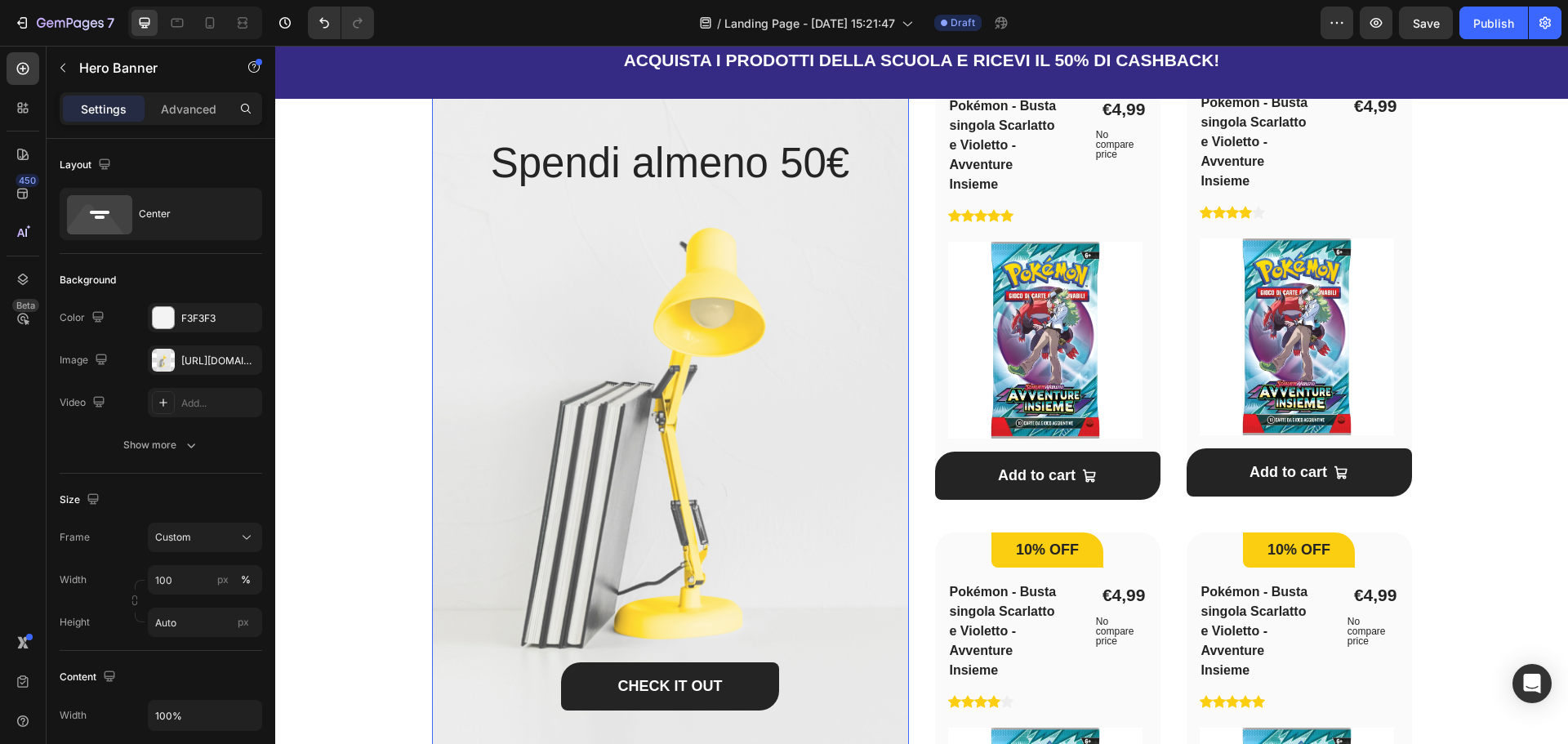
click at [577, 414] on div "CHECK IT OUT Button" at bounding box center [670, 484] width 477 height 589
click at [199, 366] on div "[URL][DOMAIN_NAME]" at bounding box center [205, 360] width 48 height 15
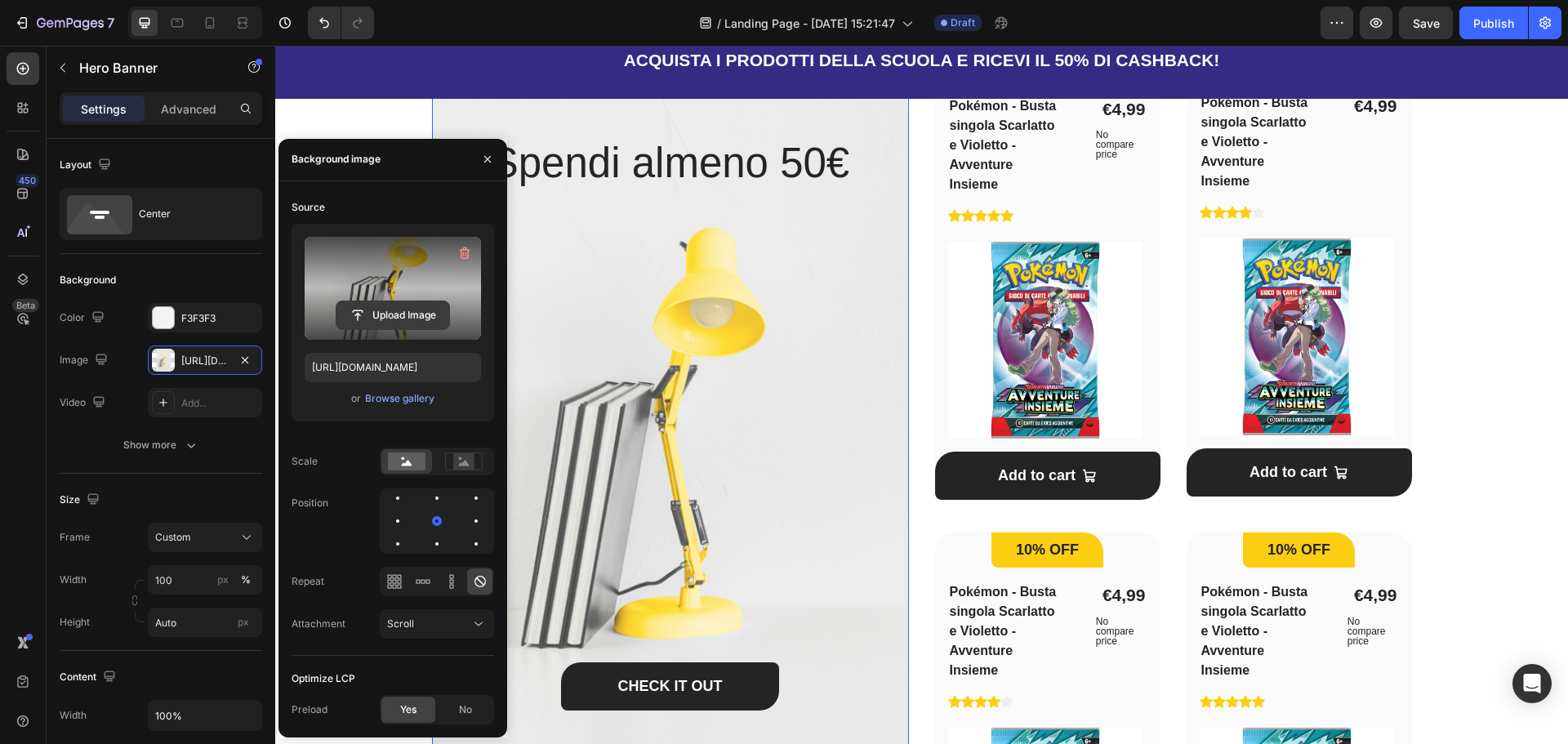
click at [399, 321] on input "file" at bounding box center [393, 315] width 113 height 28
click at [390, 313] on input "file" at bounding box center [393, 315] width 113 height 28
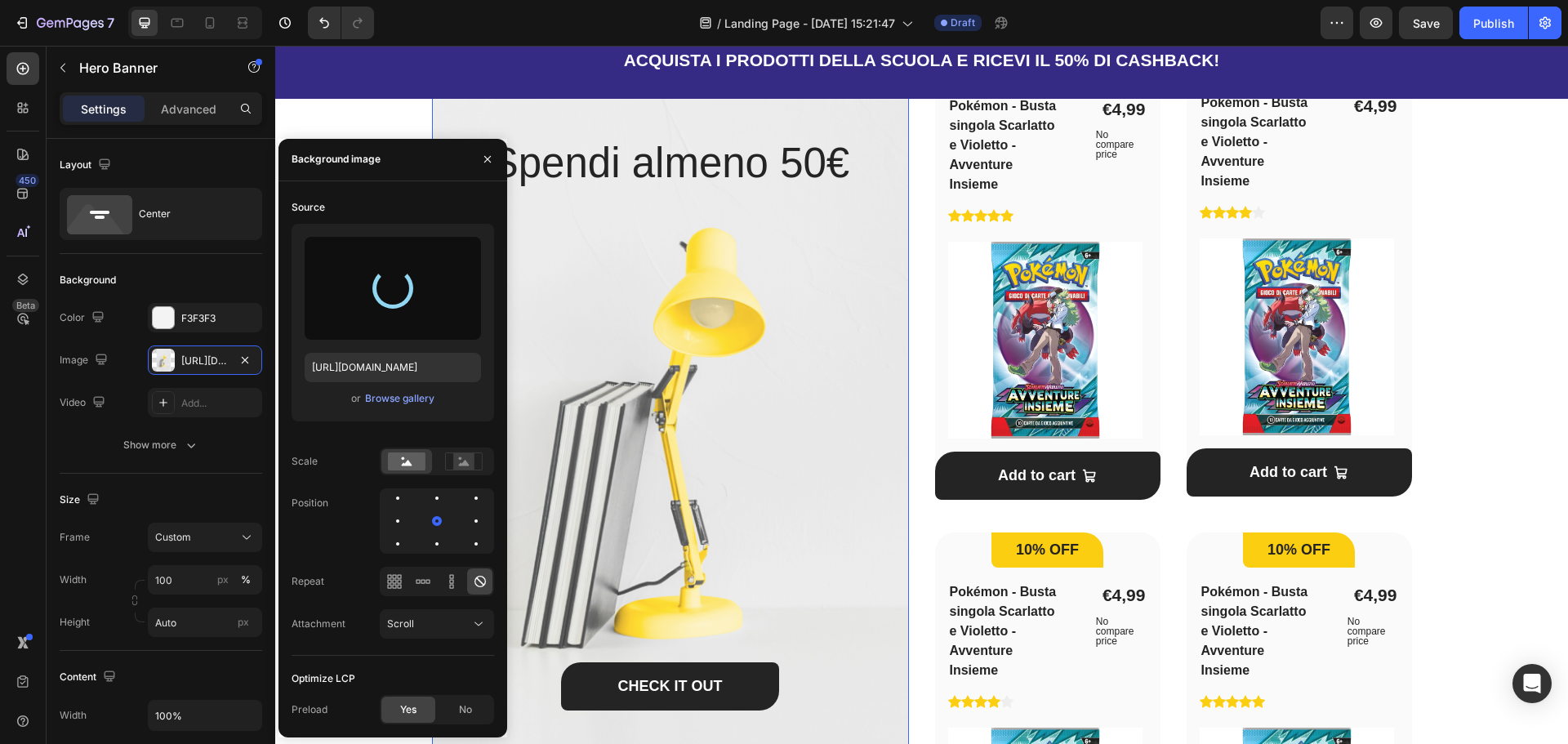
type input "[URL][DOMAIN_NAME]"
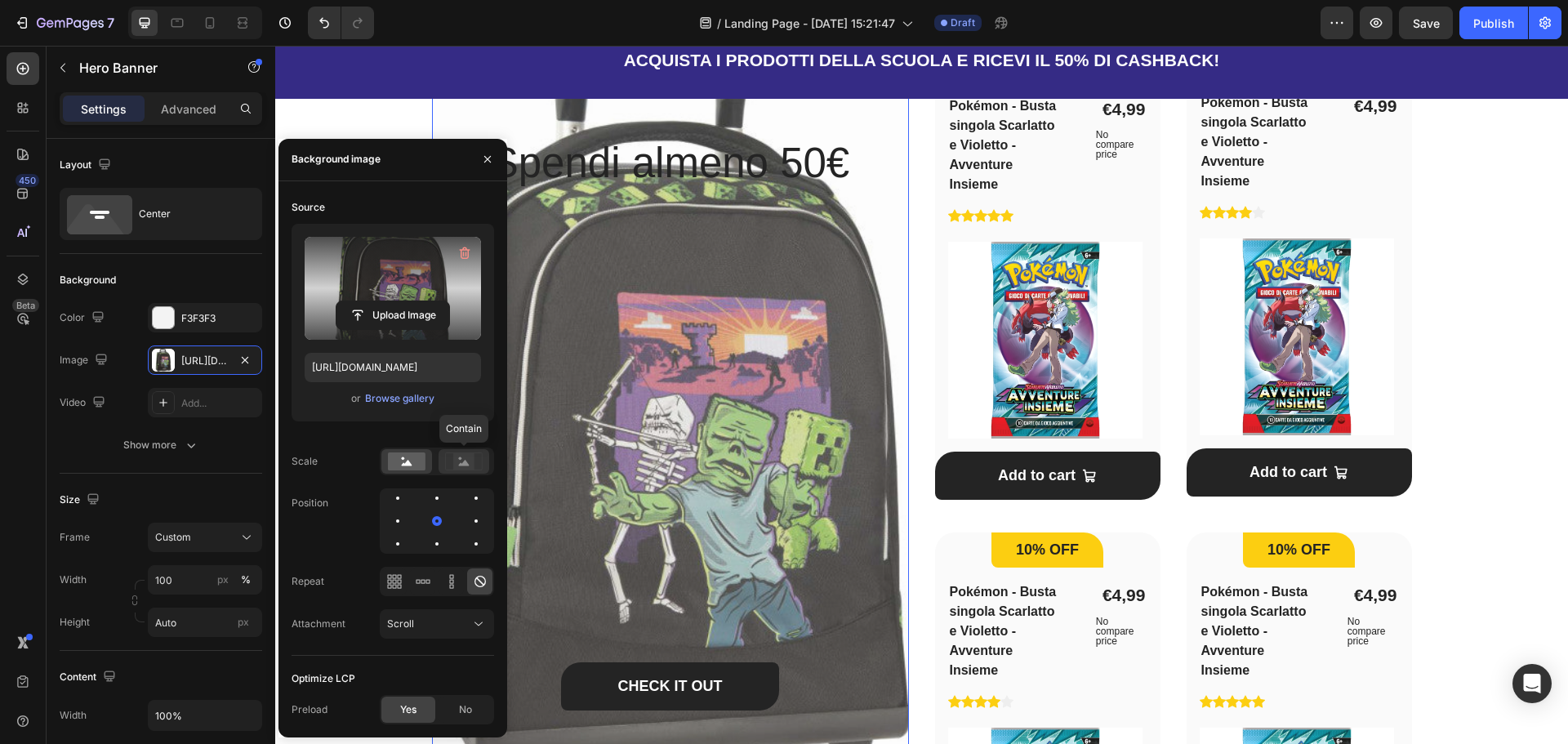
click at [473, 460] on rect at bounding box center [464, 461] width 21 height 17
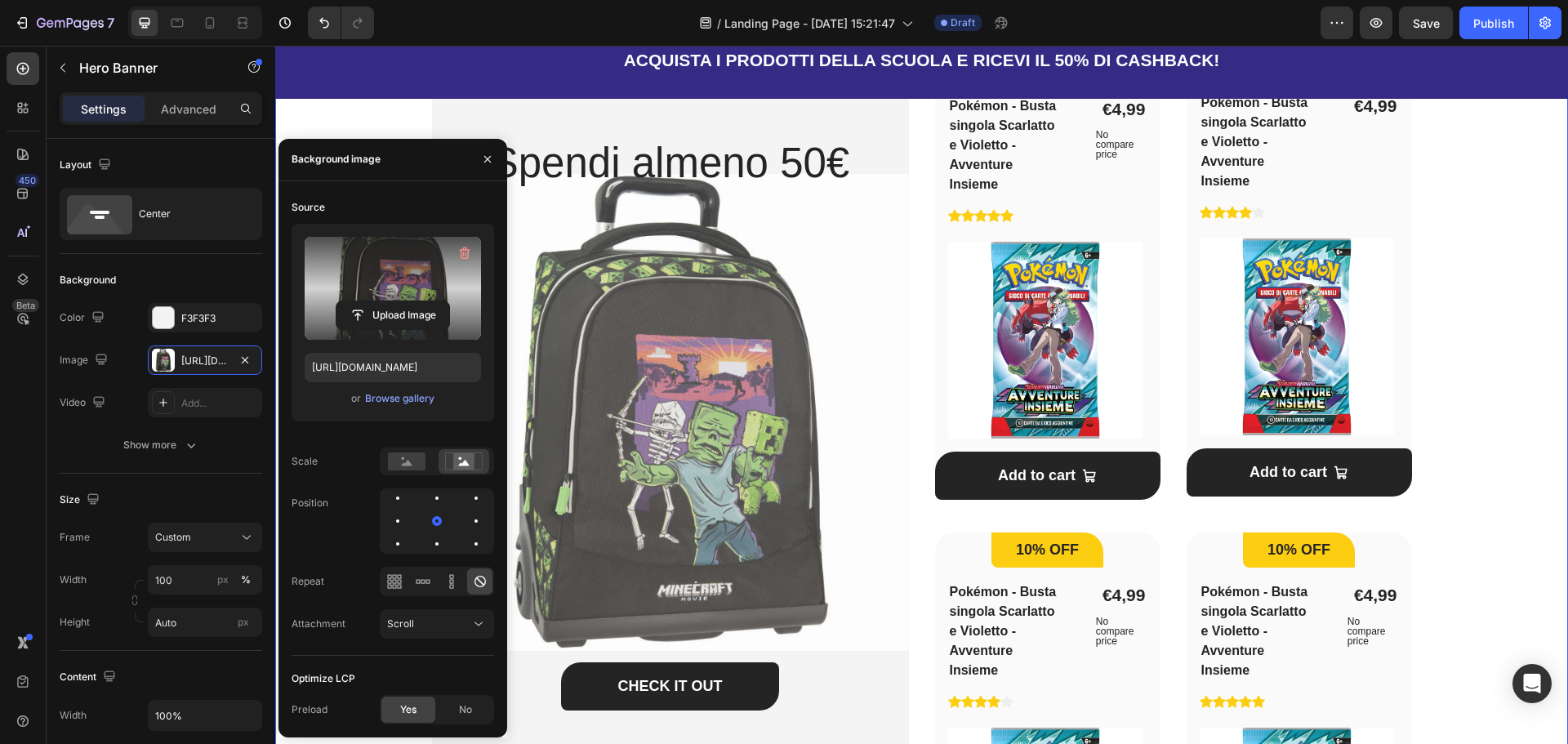
click at [1480, 305] on div "Una vasta scelta per la scuola! Heading Scopri la collezione Spendi e Riprendi …" at bounding box center [921, 456] width 1241 height 1088
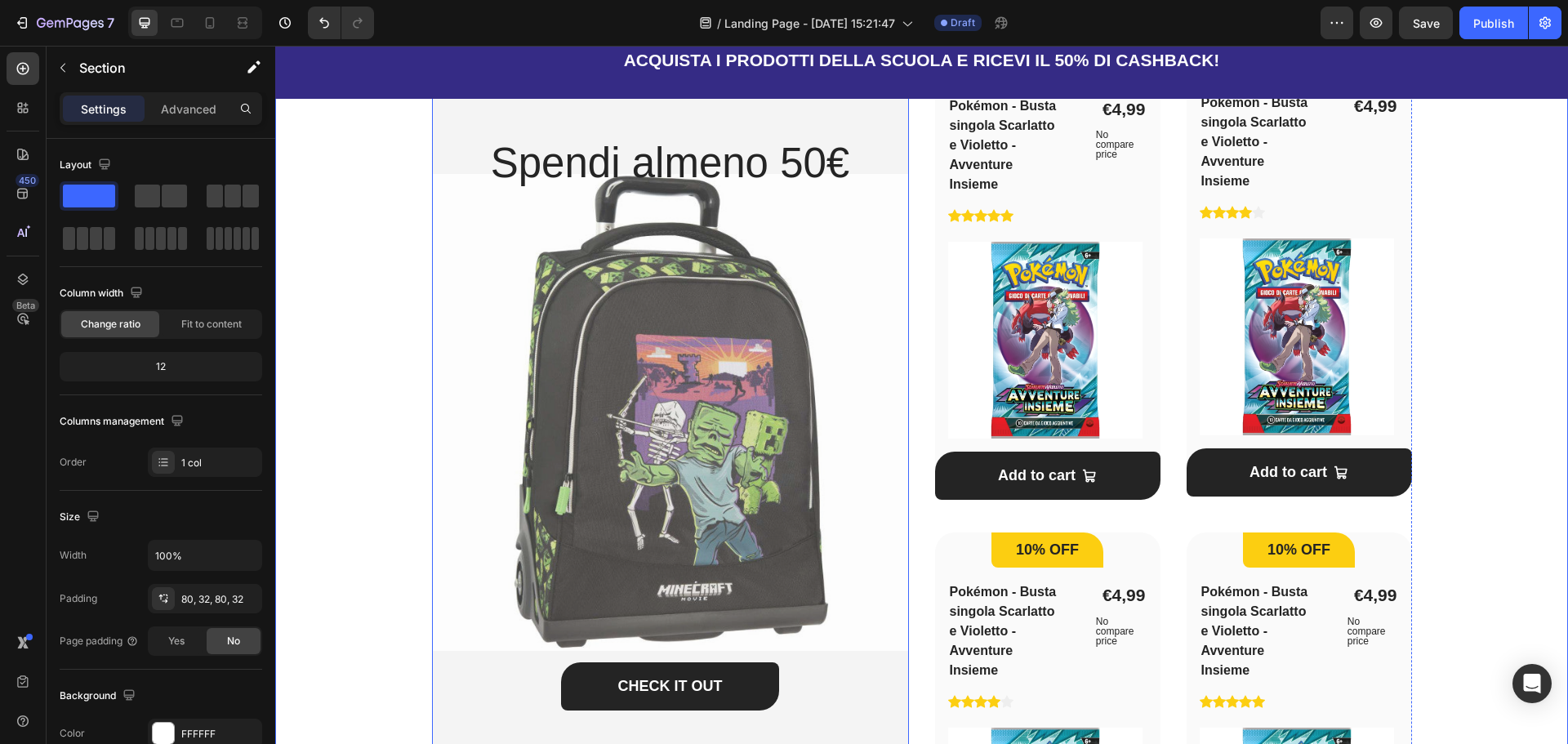
click at [610, 357] on div "CHECK IT OUT Button" at bounding box center [670, 484] width 477 height 589
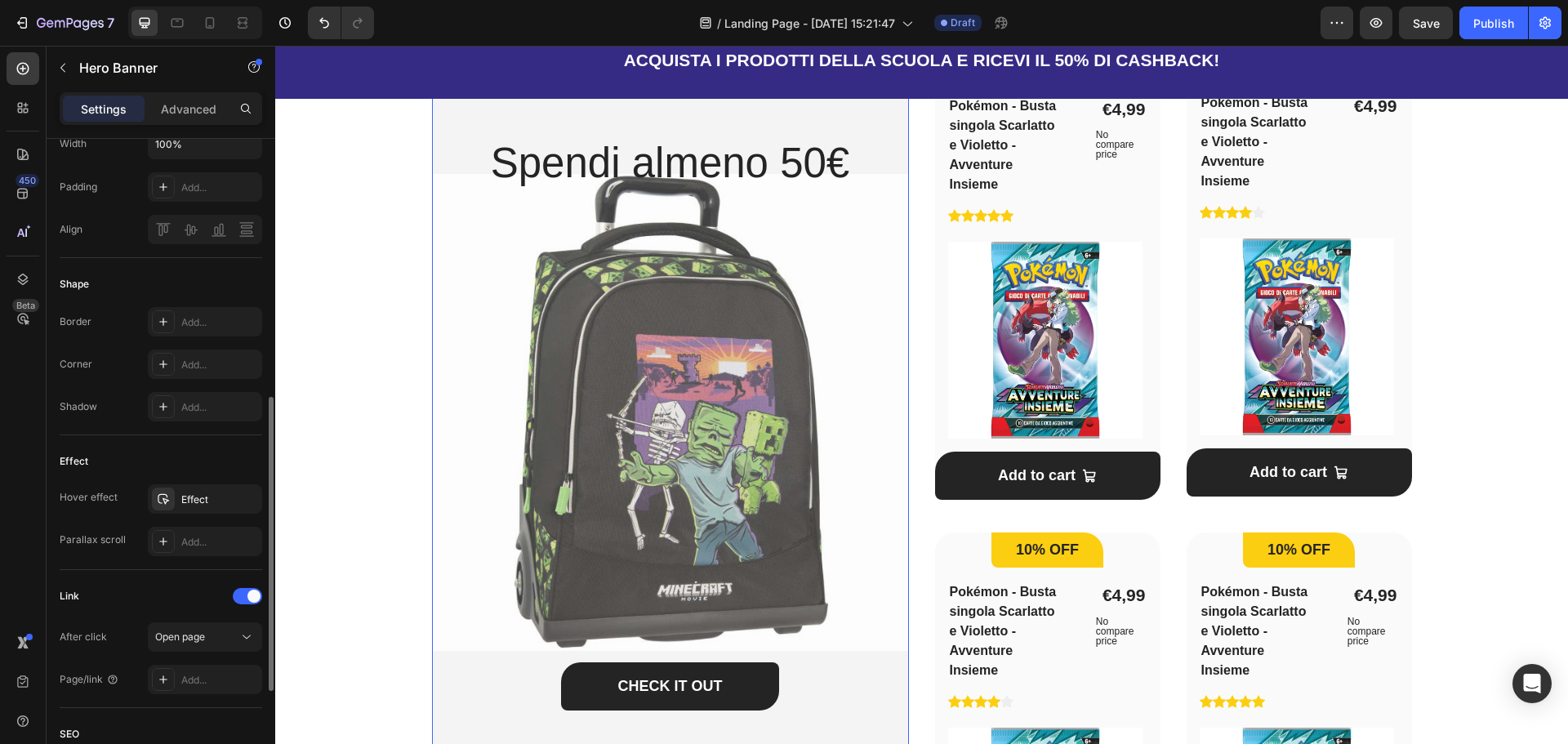
scroll to position [735, 0]
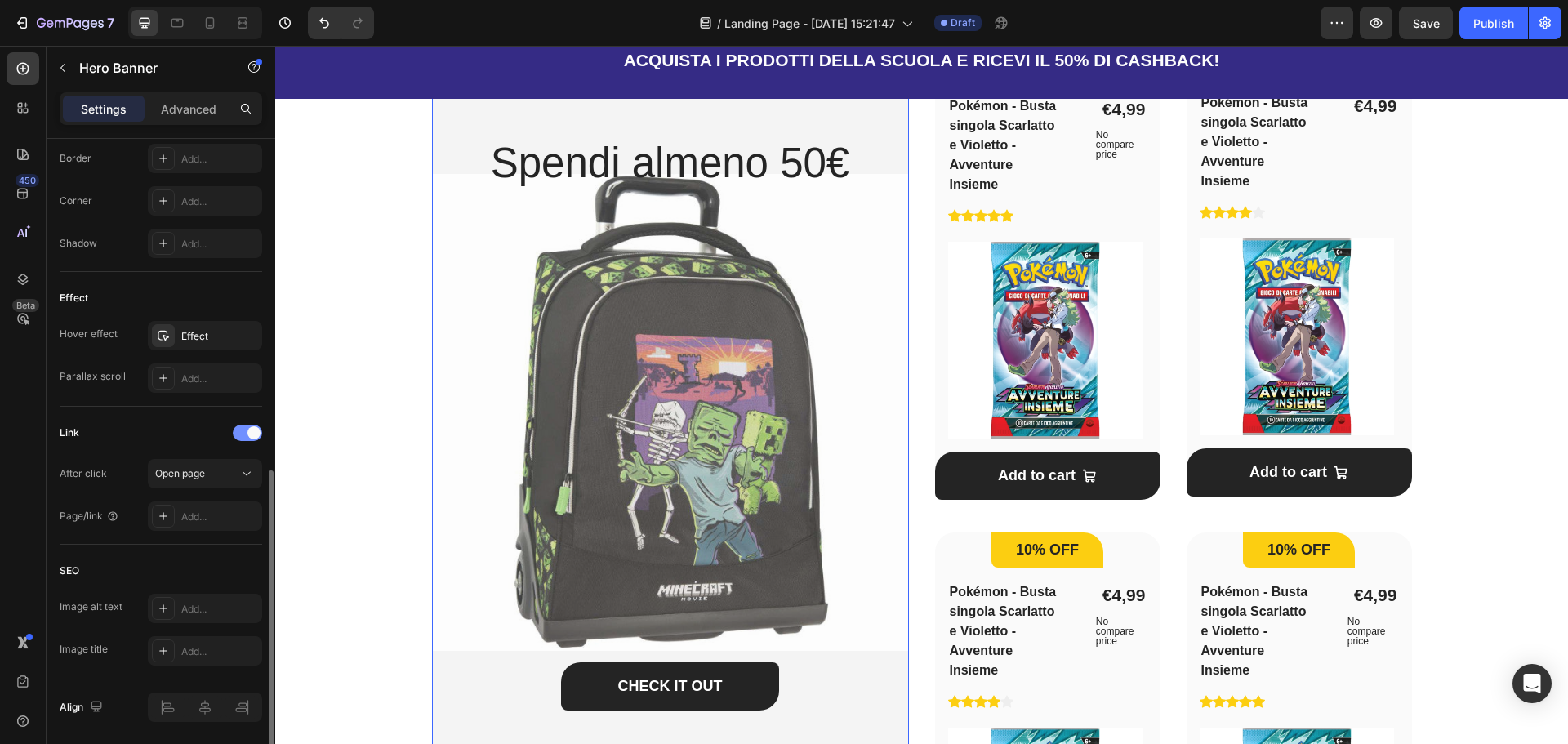
click at [250, 429] on span at bounding box center [253, 432] width 13 height 13
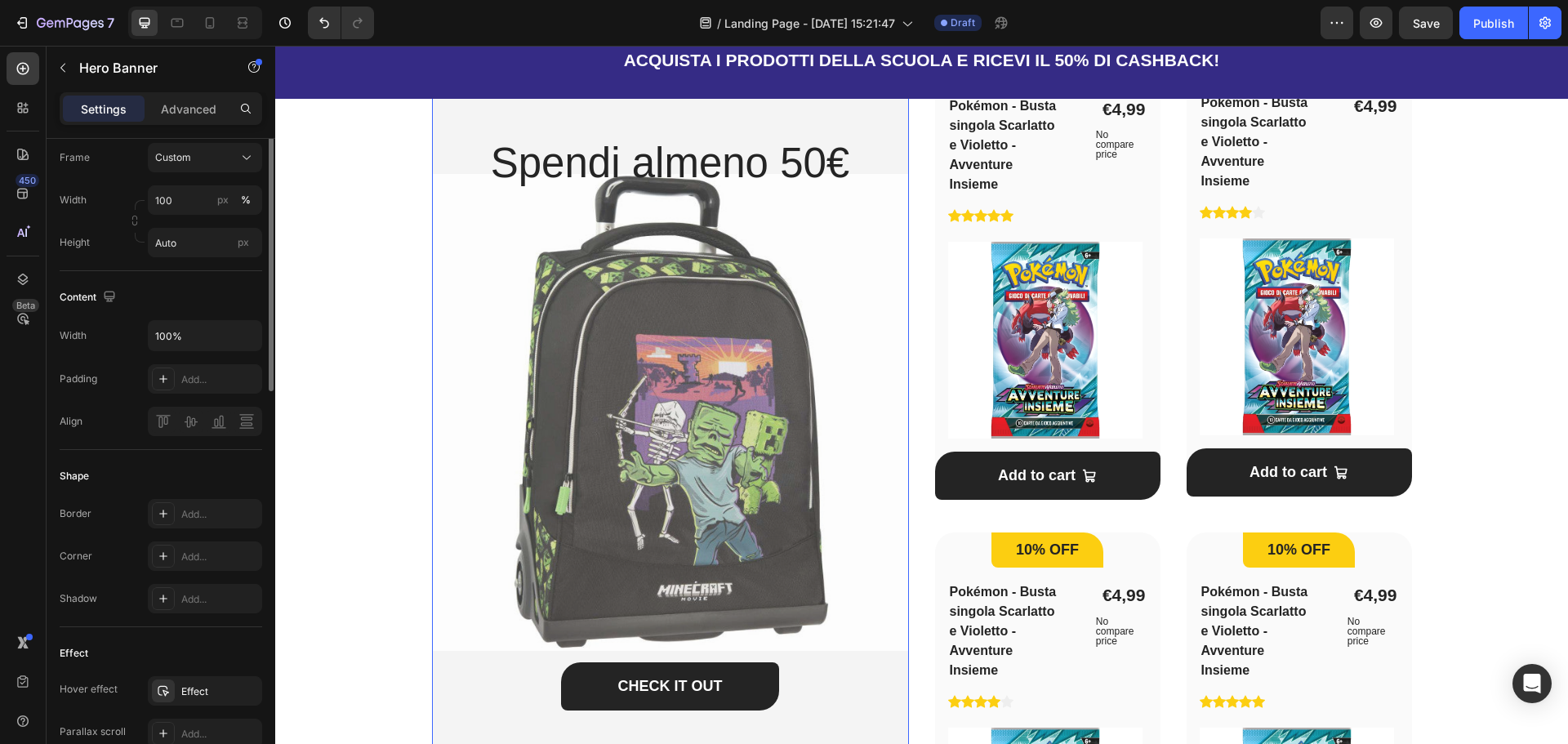
scroll to position [0, 0]
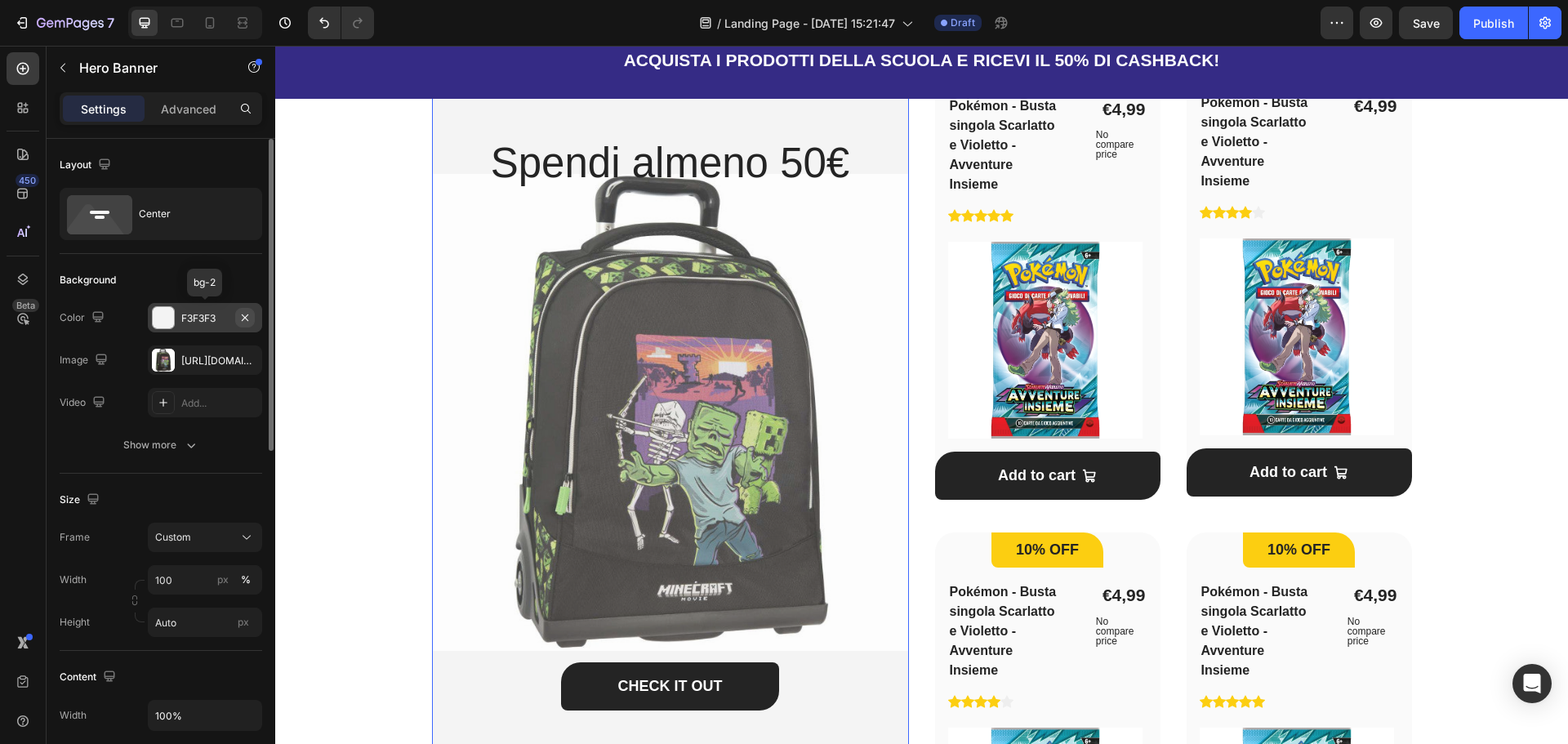
click at [249, 317] on icon "button" at bounding box center [245, 317] width 13 height 13
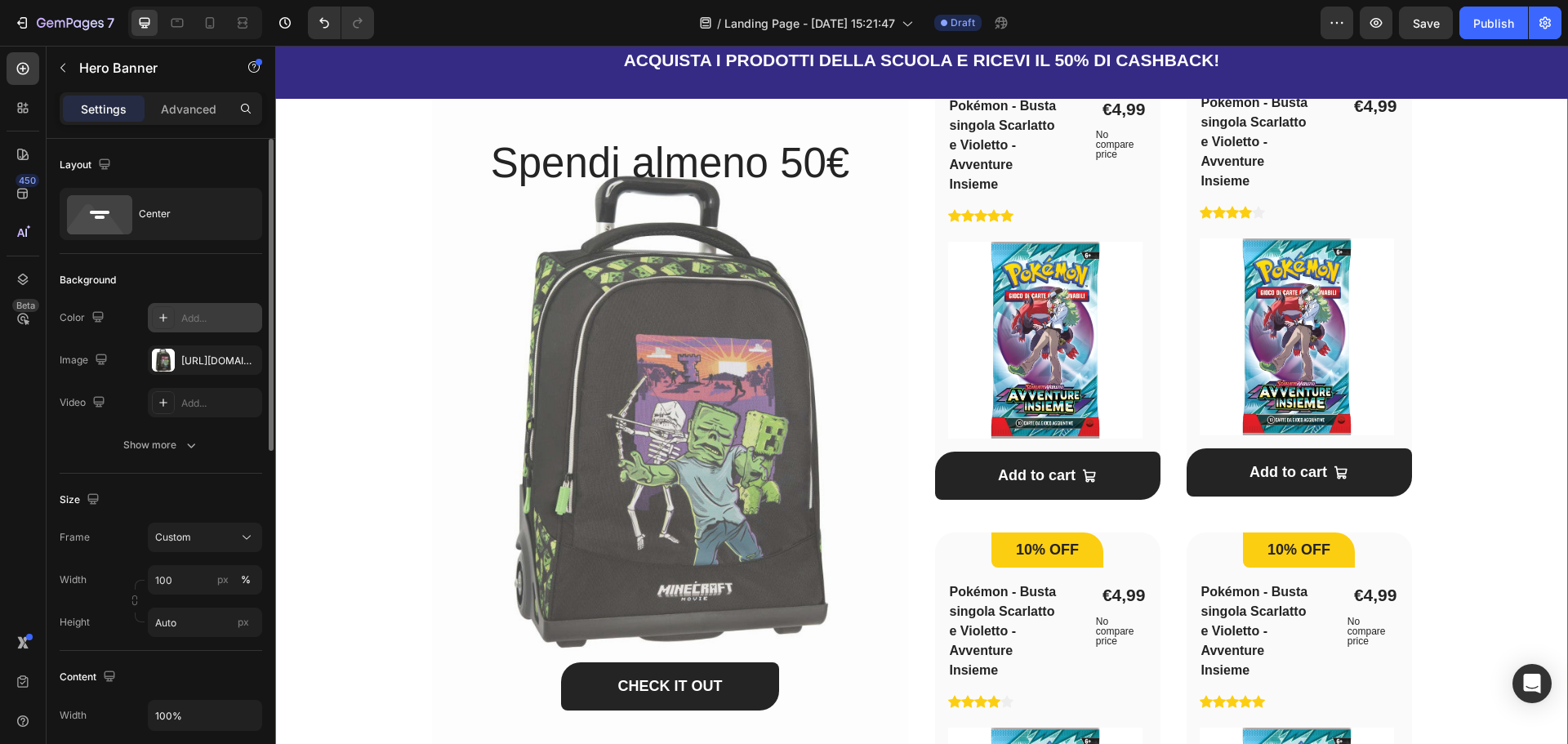
click at [352, 291] on div "Una vasta scelta per la scuola! Heading Scopri la collezione Spendi e Riprendi …" at bounding box center [921, 456] width 1241 height 1088
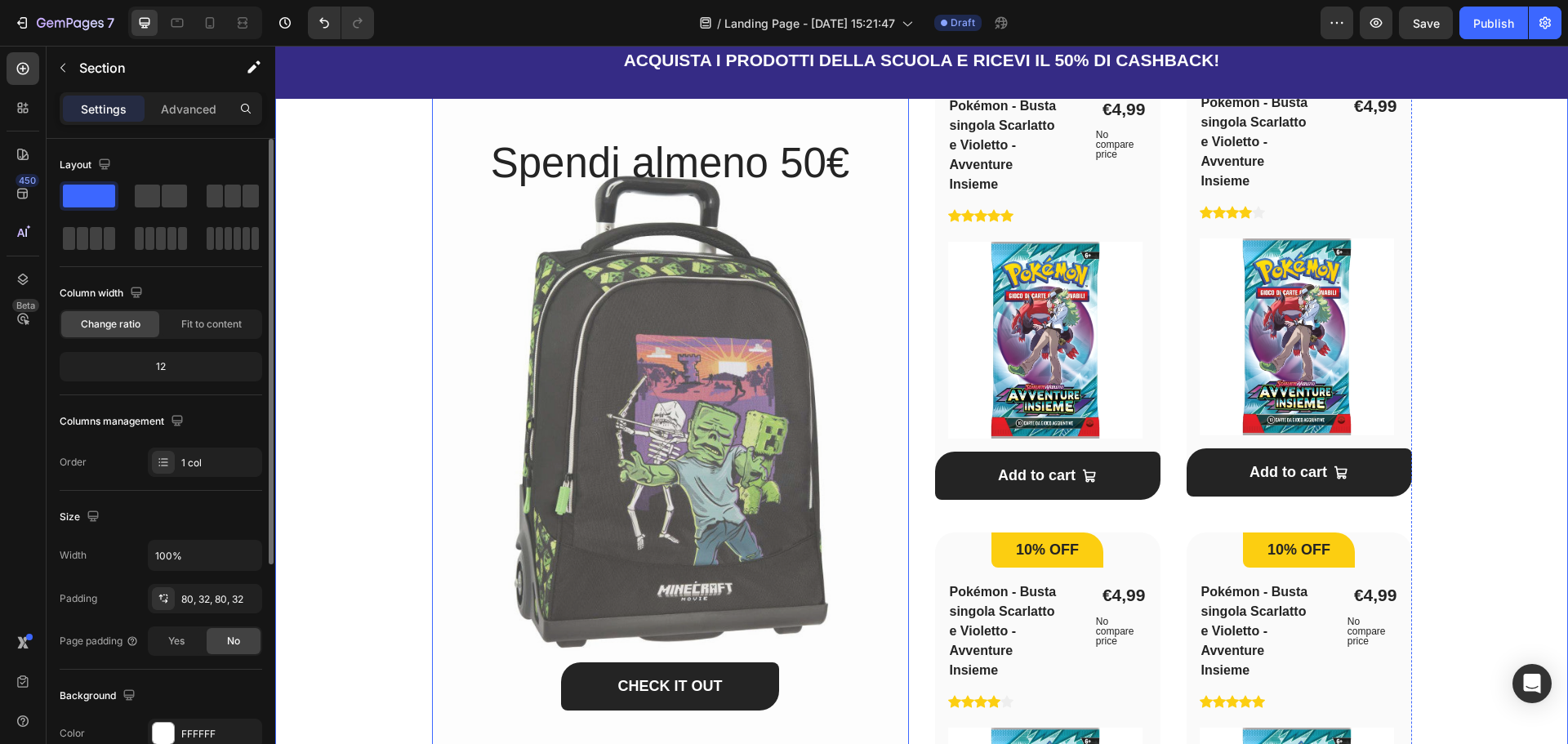
click at [631, 353] on div "CHECK IT OUT Button" at bounding box center [670, 484] width 477 height 589
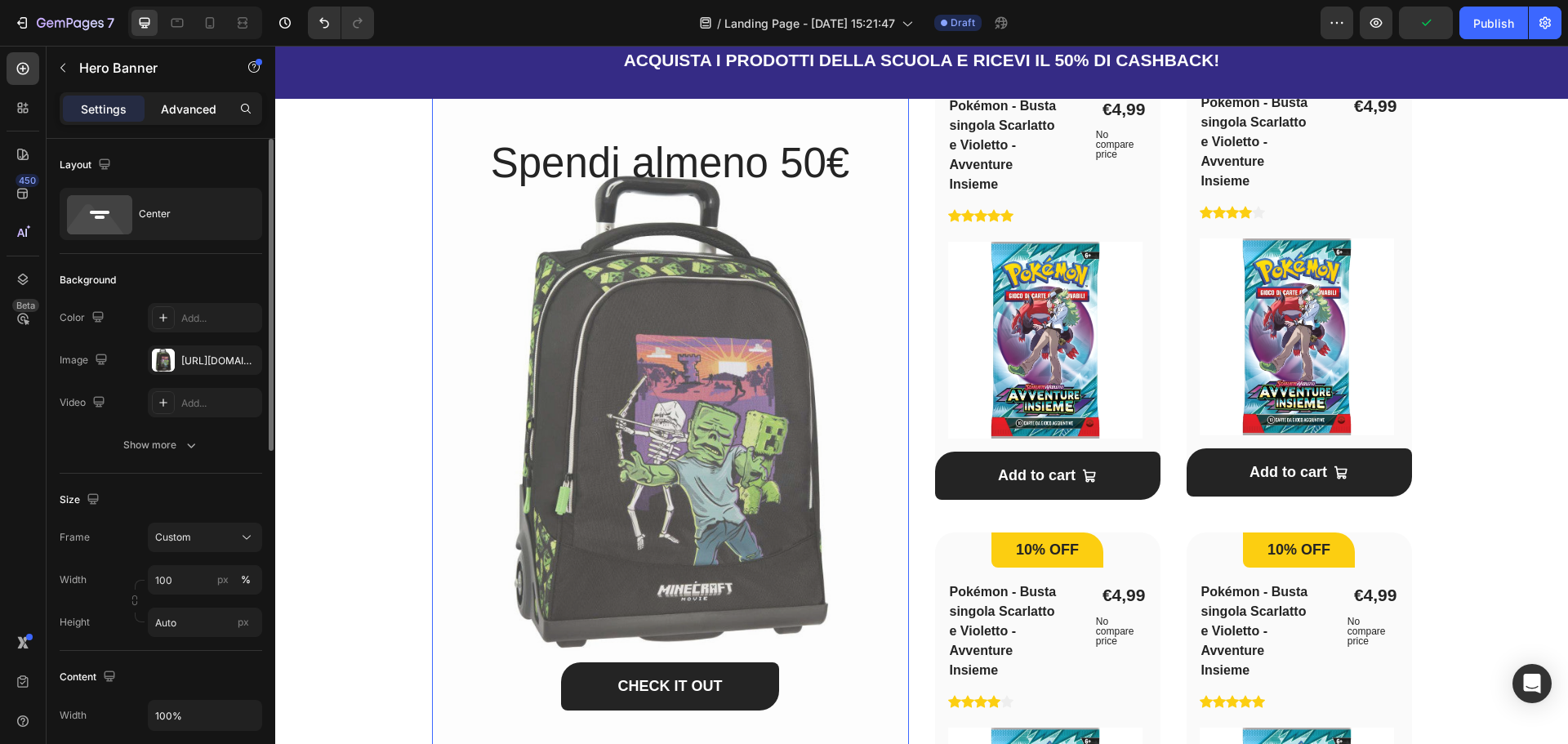
click at [191, 101] on p "Advanced" at bounding box center [188, 109] width 55 height 17
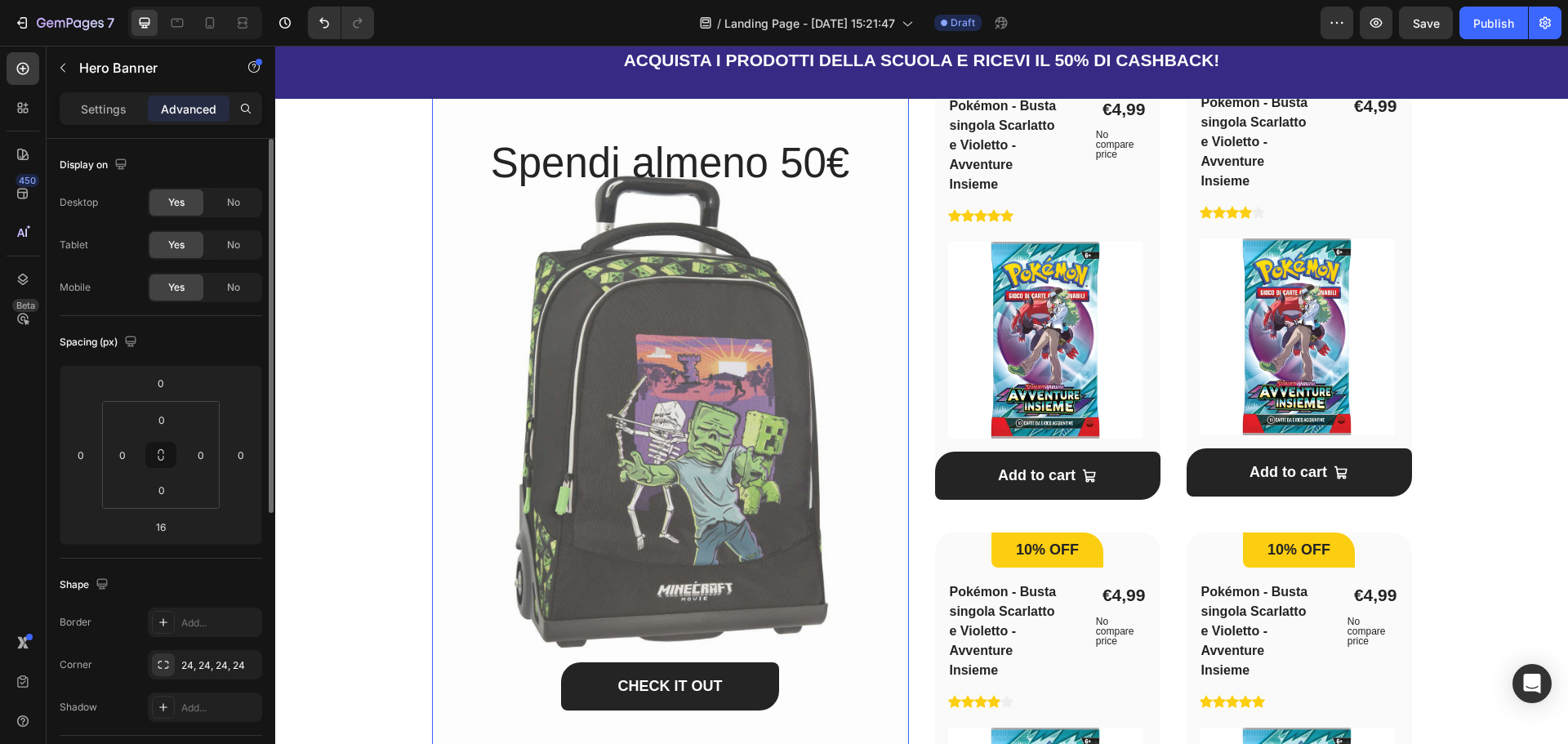
scroll to position [326, 0]
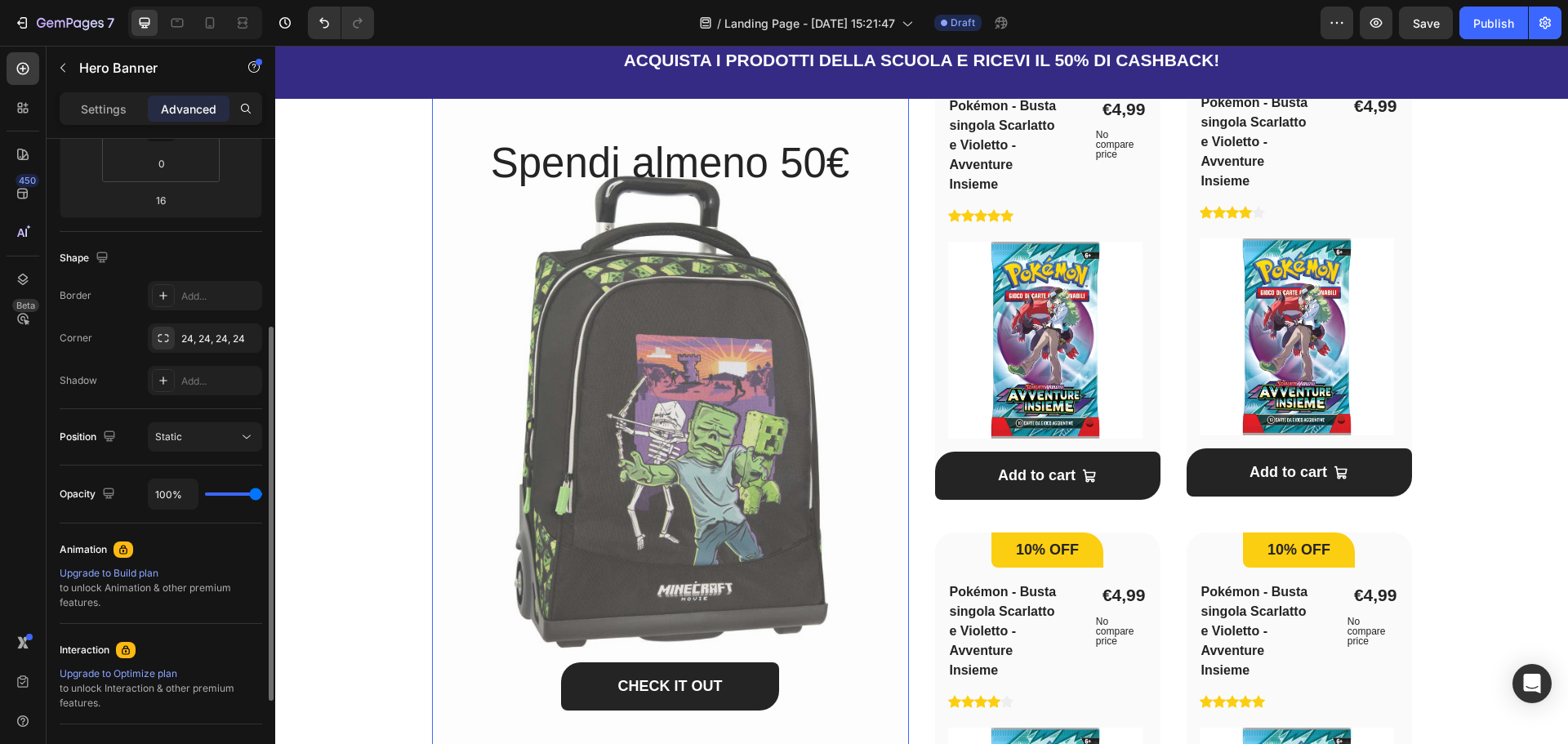
type input "0%"
type input "0"
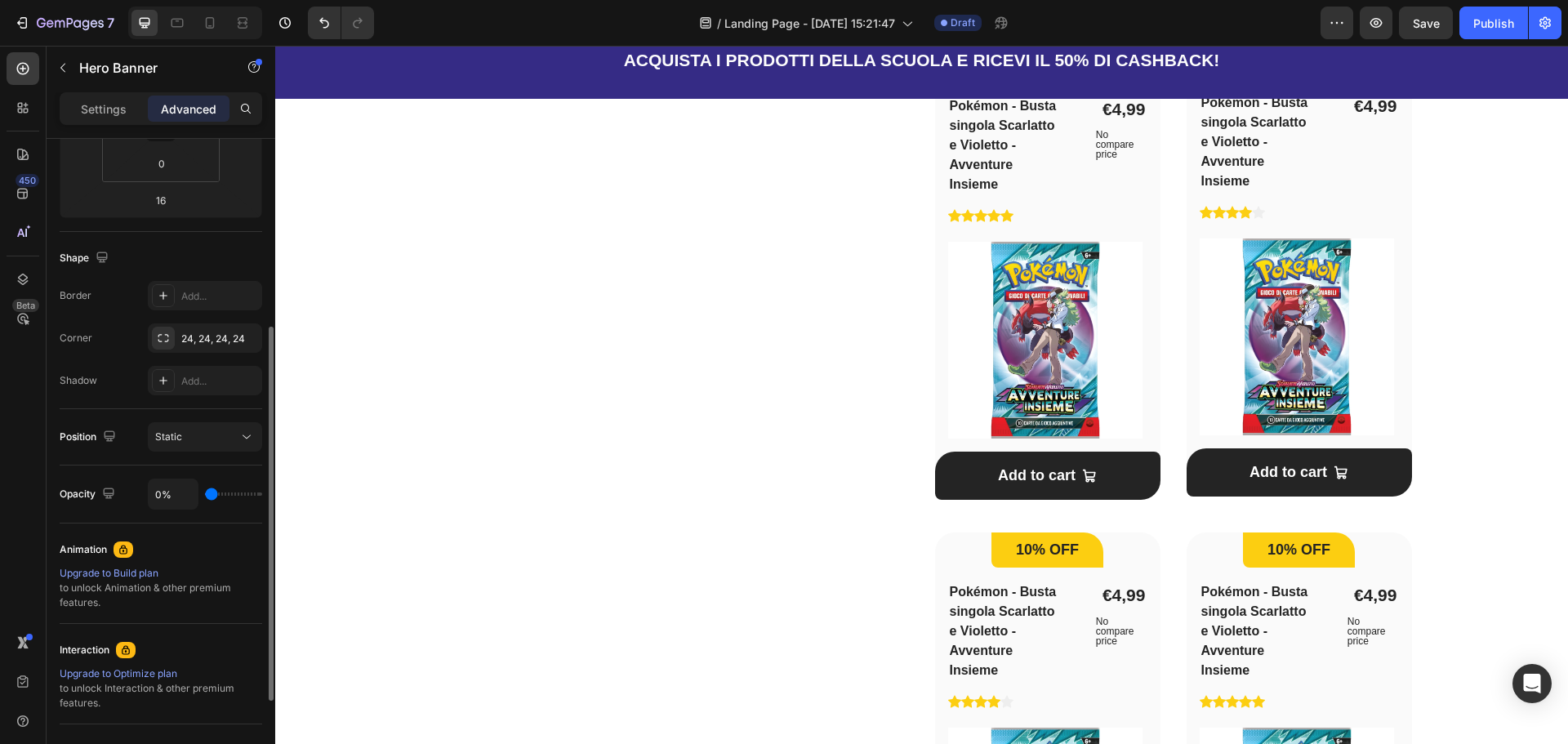
type input "9%"
type input "9"
type input "15%"
type input "15"
type input "17%"
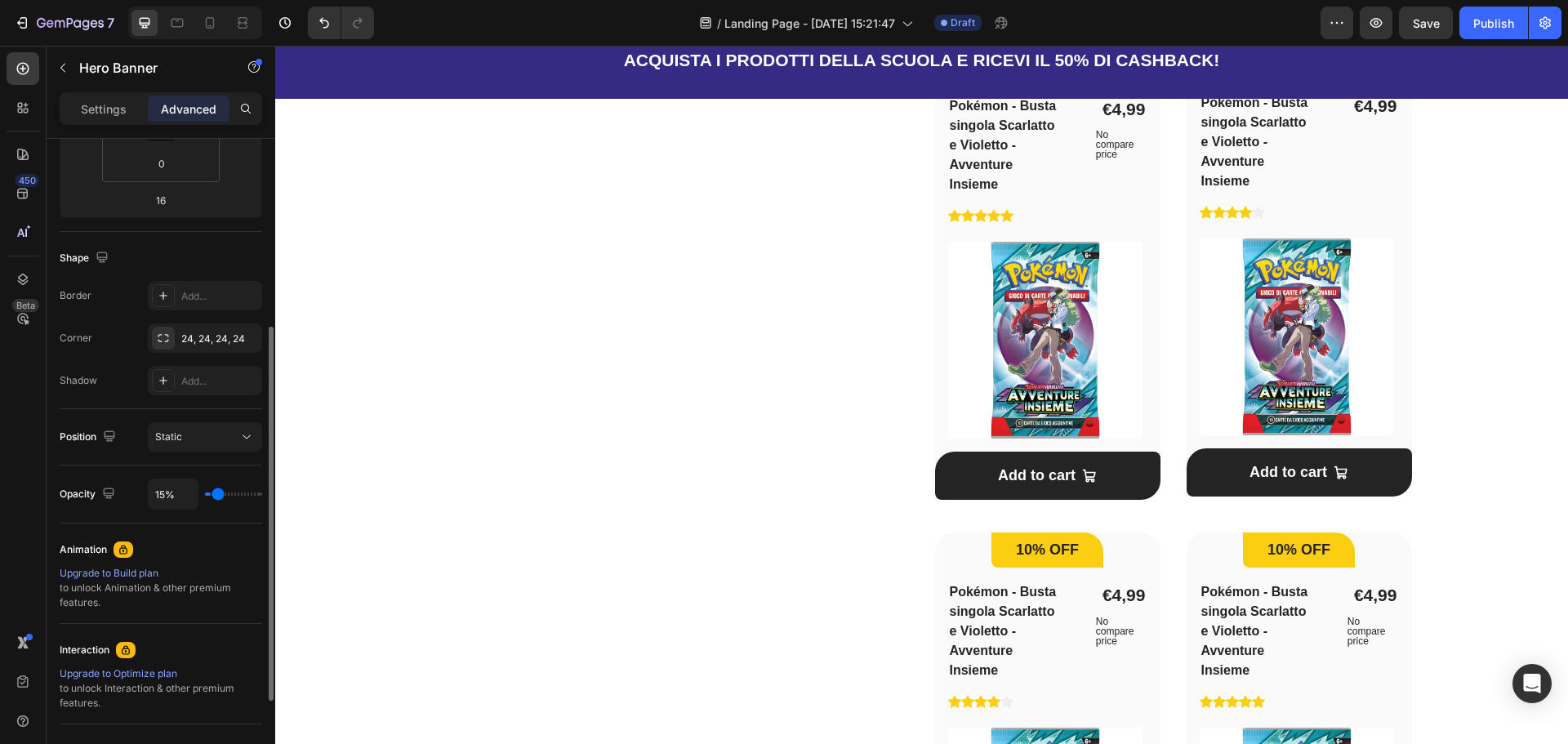
type input "17"
type input "19%"
type input "19"
type input "22%"
type input "22"
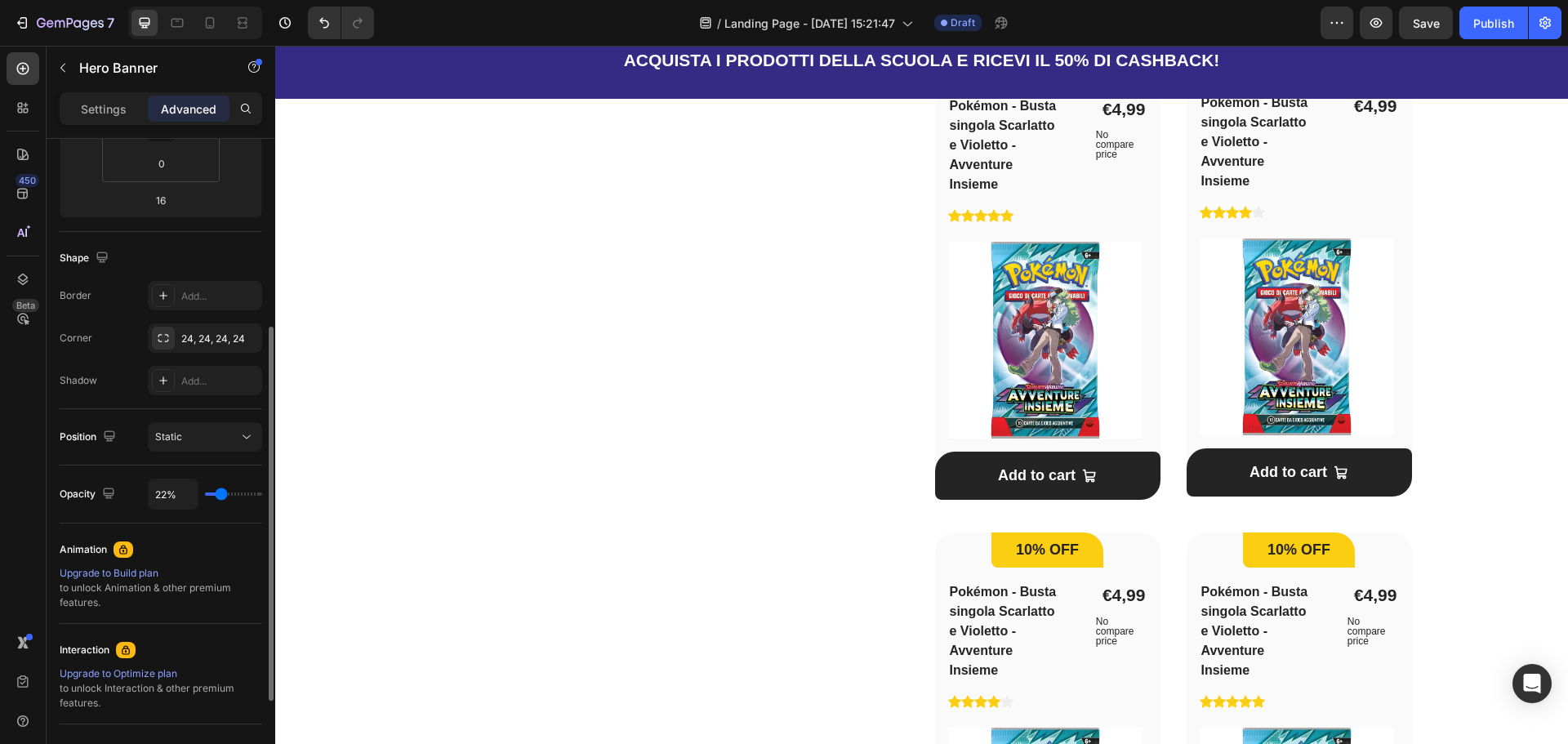
type input "24%"
type input "24"
type input "28%"
type input "28"
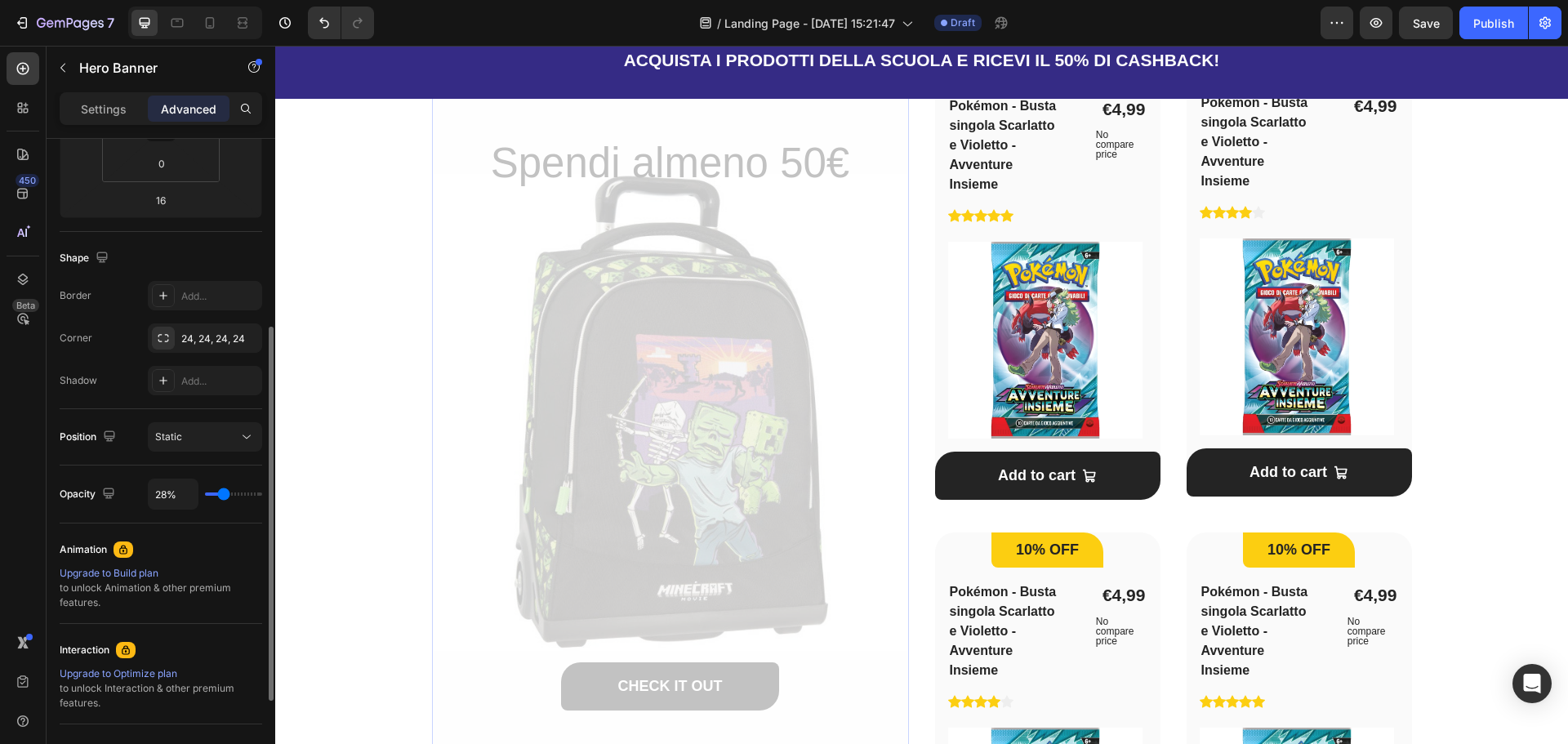
type input "30%"
type input "30"
type input "31%"
type input "31"
type input "35%"
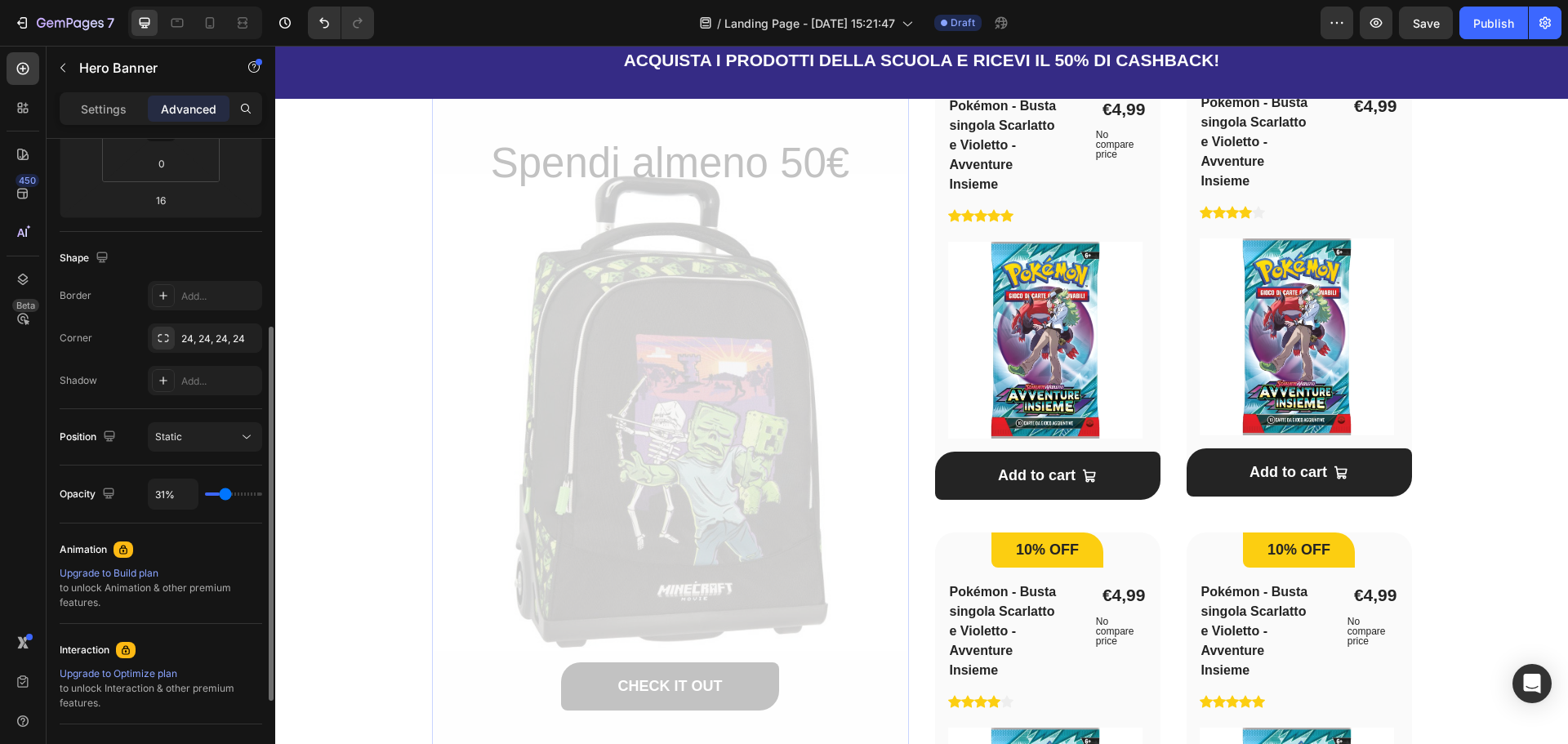
type input "35"
type input "39%"
type input "39"
type input "41%"
type input "41"
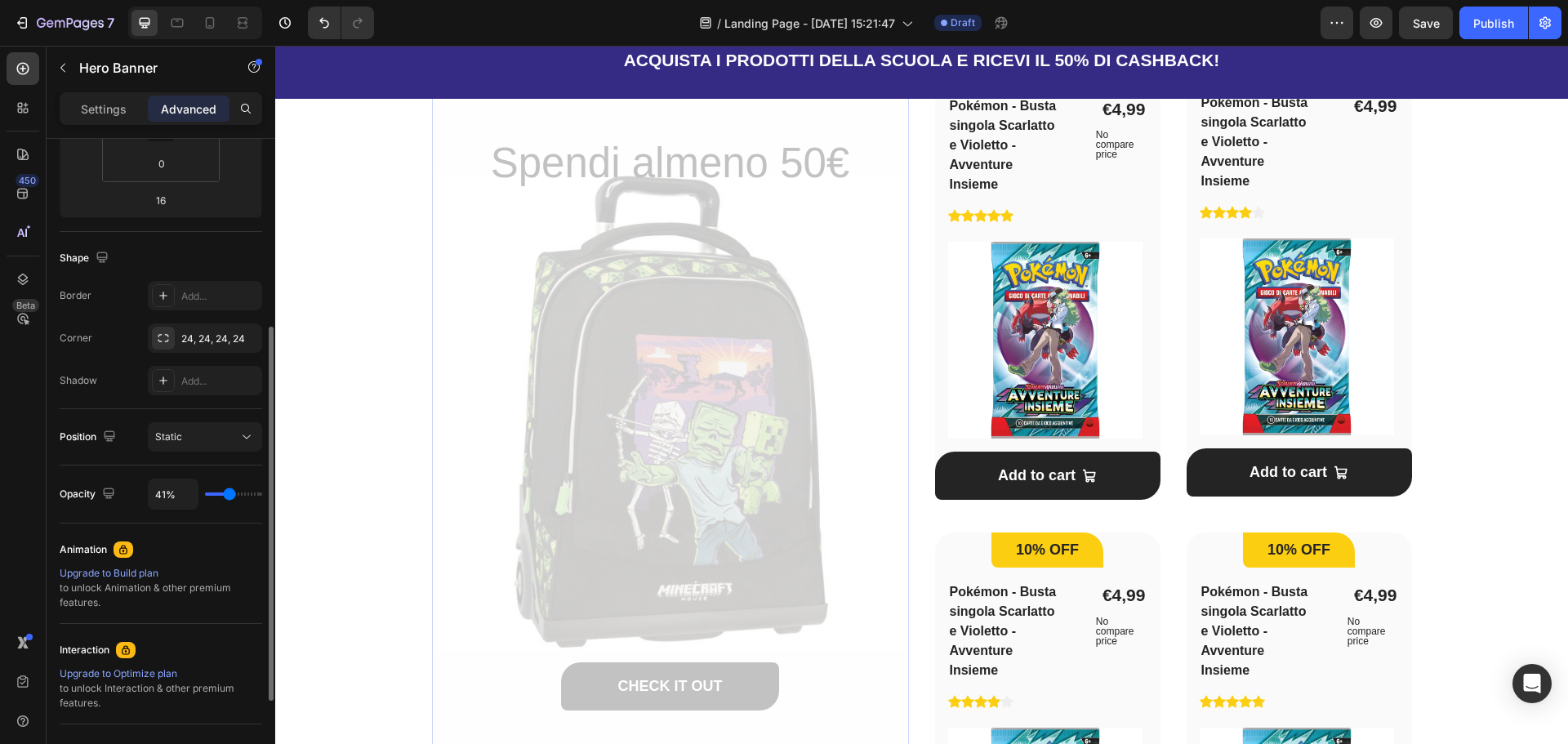
type input "48%"
type input "48"
type input "50%"
type input "50"
type input "52%"
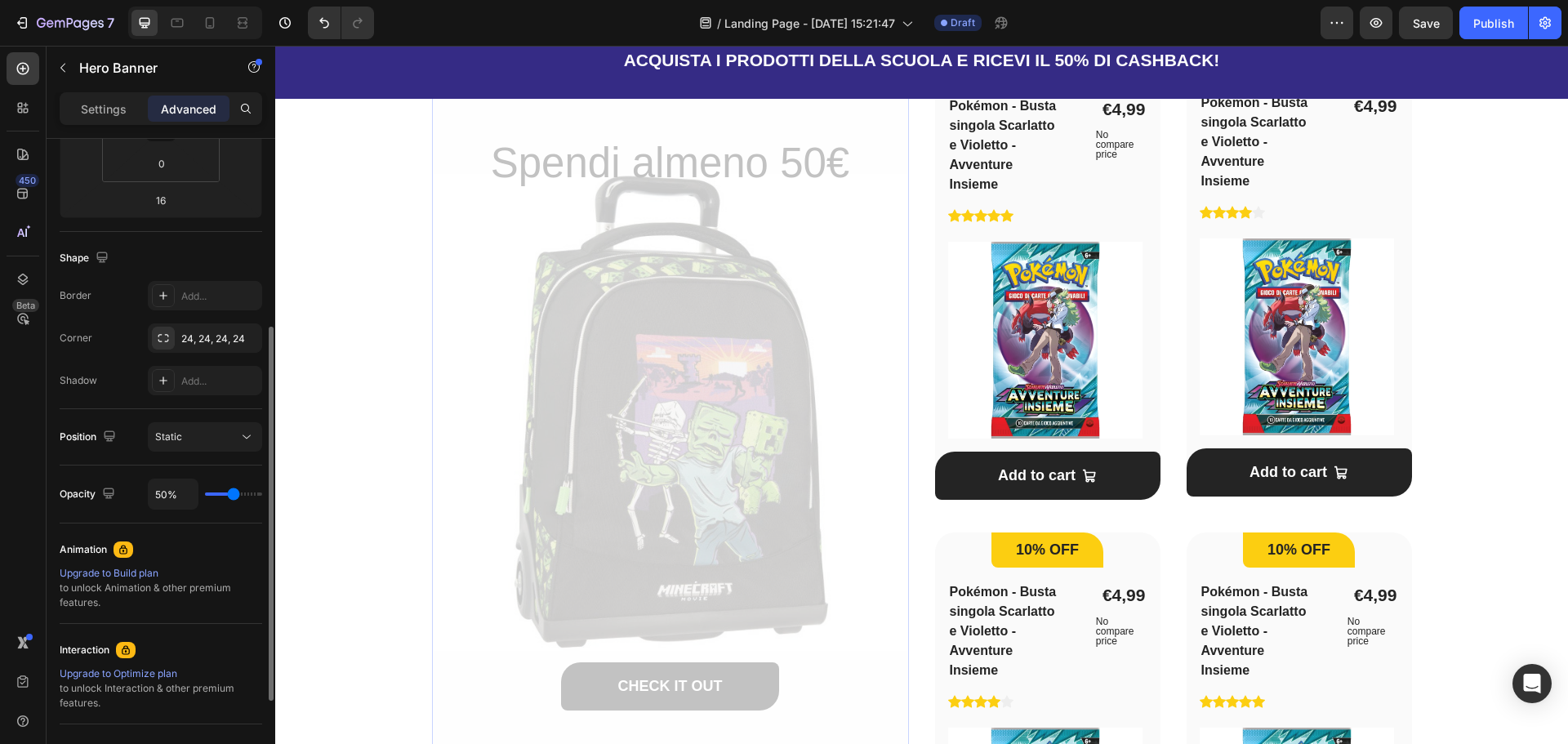
type input "52"
type input "56%"
type input "56"
type input "57%"
type input "57"
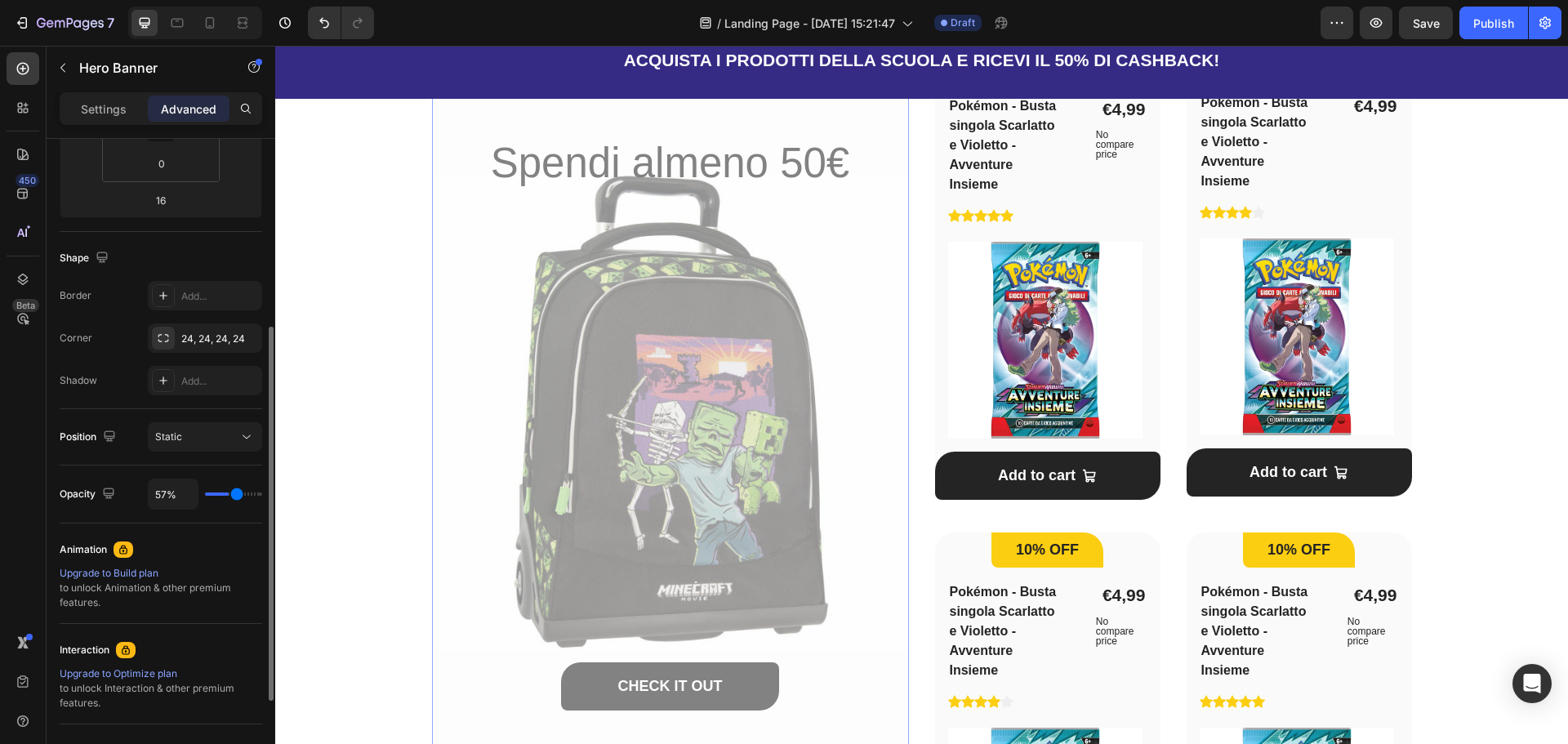
type input "61%"
type input "61"
type input "63%"
type input "63"
type input "70%"
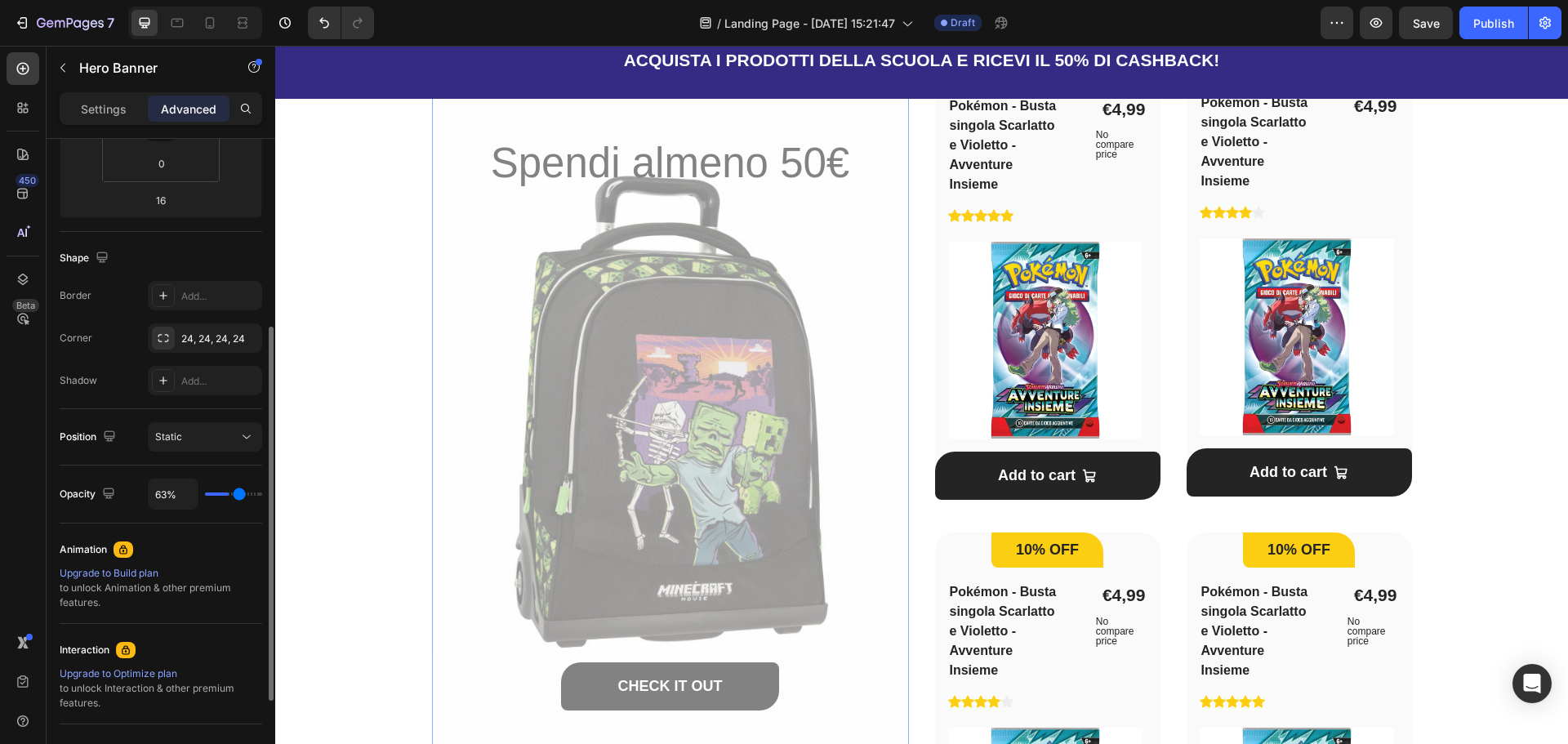
type input "70"
type input "76%"
type input "76"
type input "100%"
type input "100"
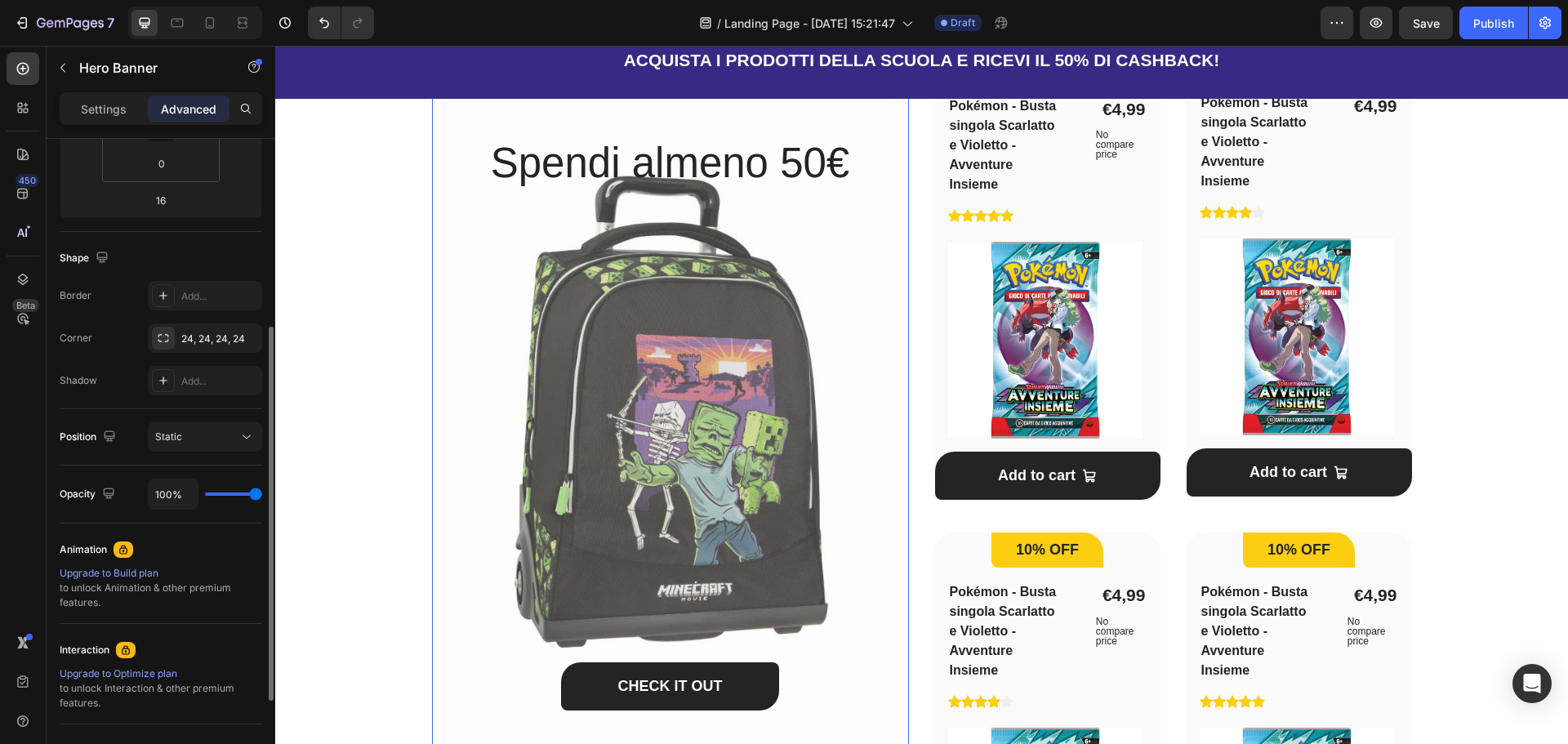
drag, startPoint x: 250, startPoint y: 493, endPoint x: 305, endPoint y: 497, distance: 55.1
click at [262, 496] on input "range" at bounding box center [233, 493] width 57 height 3
click at [119, 131] on div "Settings Advanced" at bounding box center [161, 116] width 229 height 47
click at [115, 107] on p "Settings" at bounding box center [103, 109] width 46 height 17
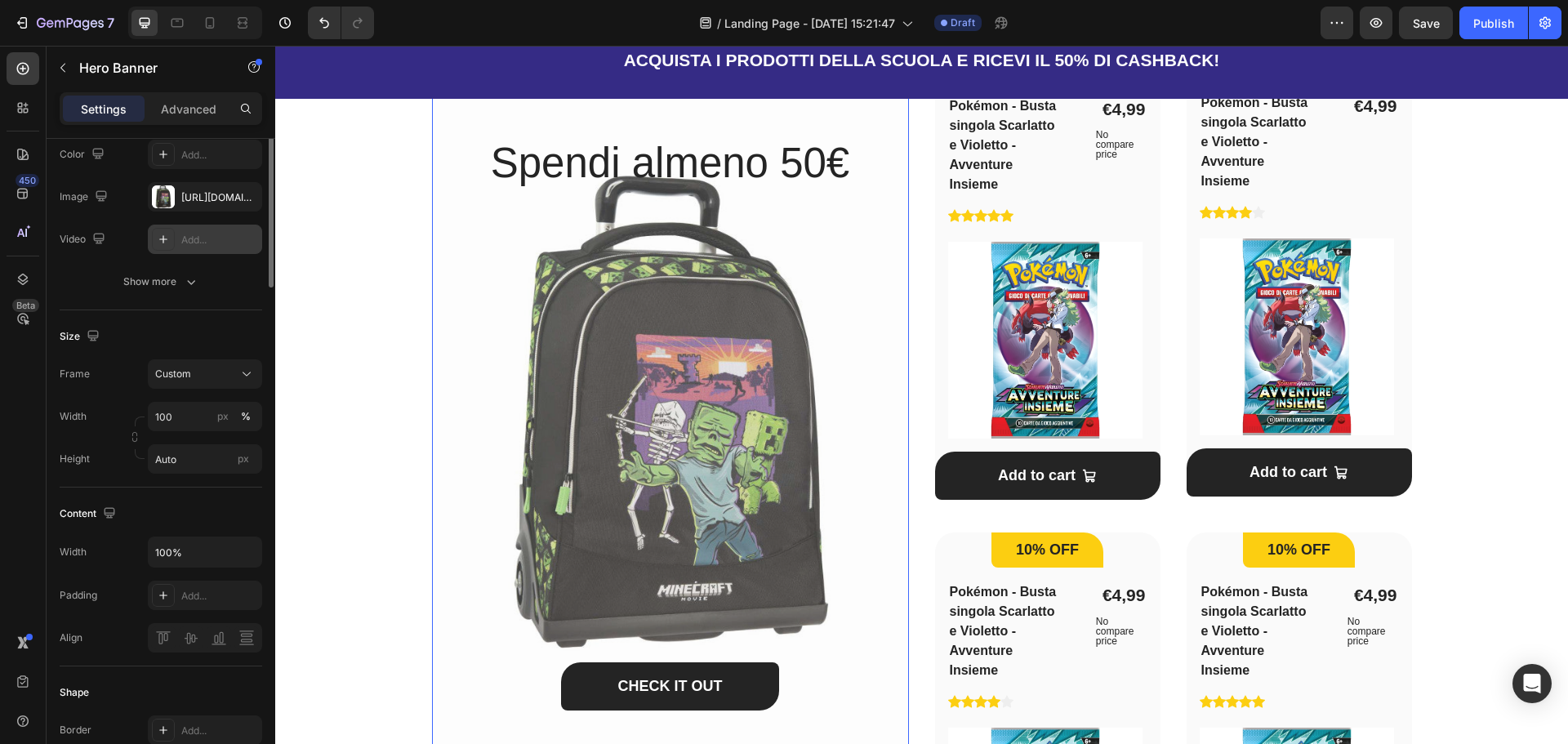
scroll to position [0, 0]
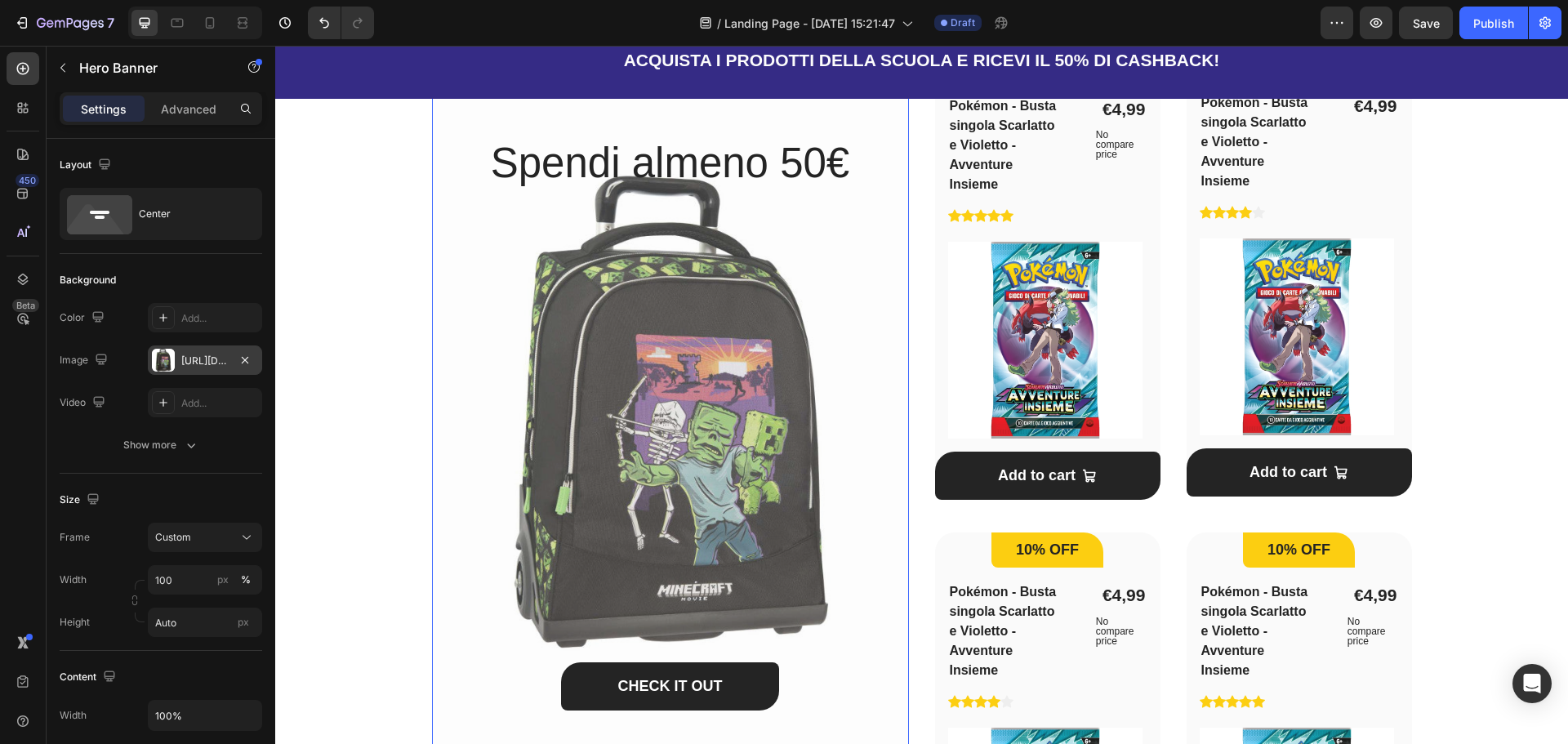
click at [162, 359] on div at bounding box center [163, 360] width 23 height 23
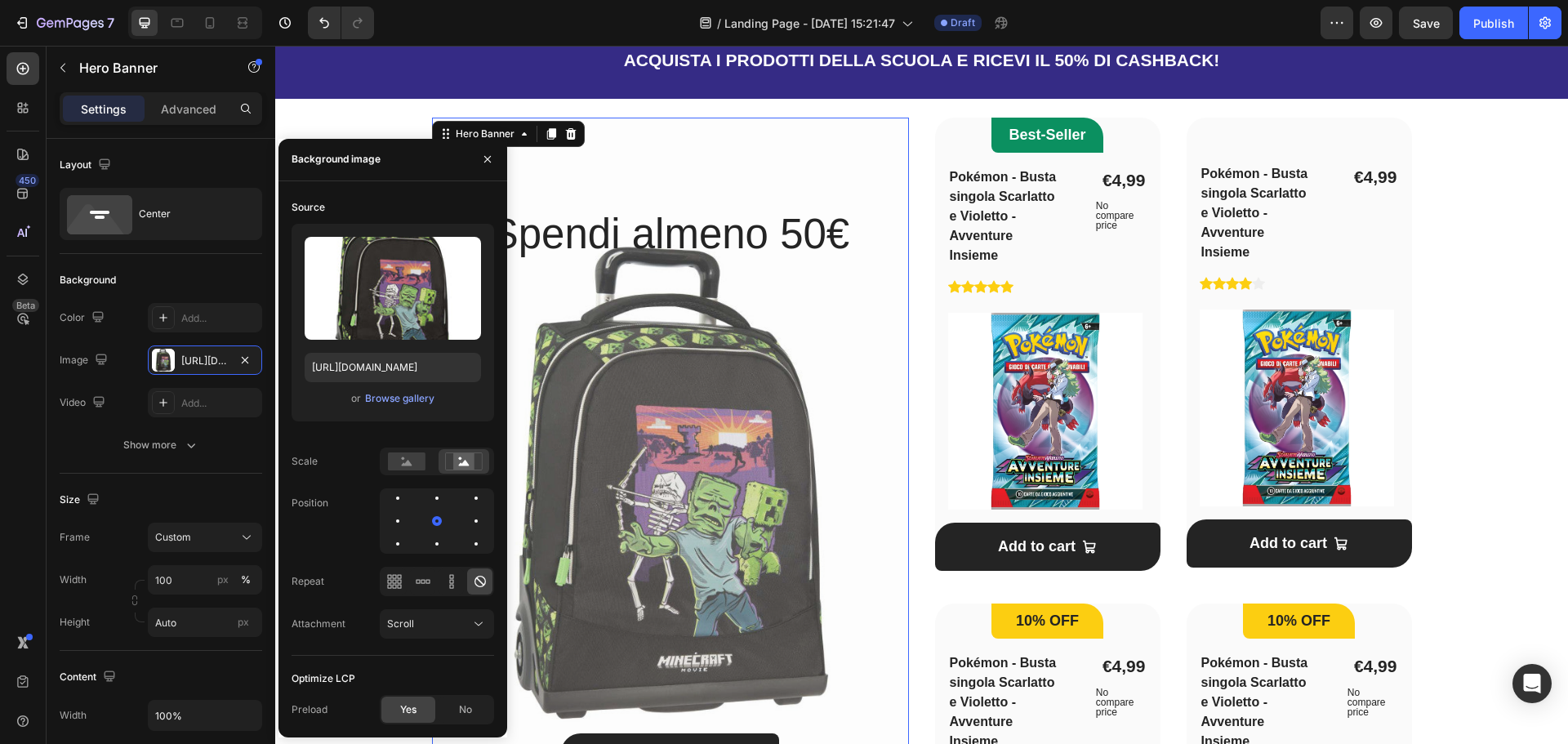
scroll to position [980, 0]
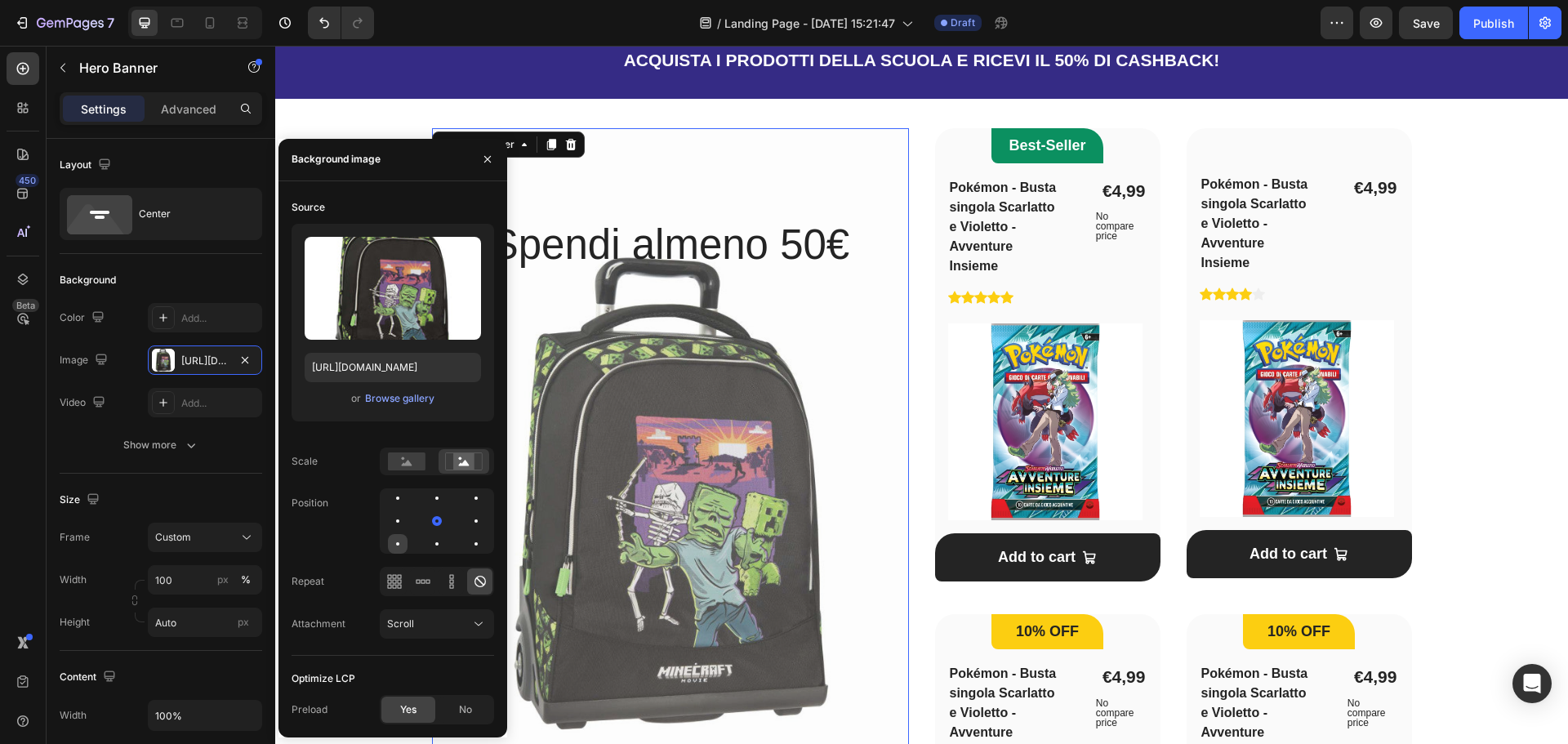
click at [427, 541] on div at bounding box center [437, 544] width 19 height 19
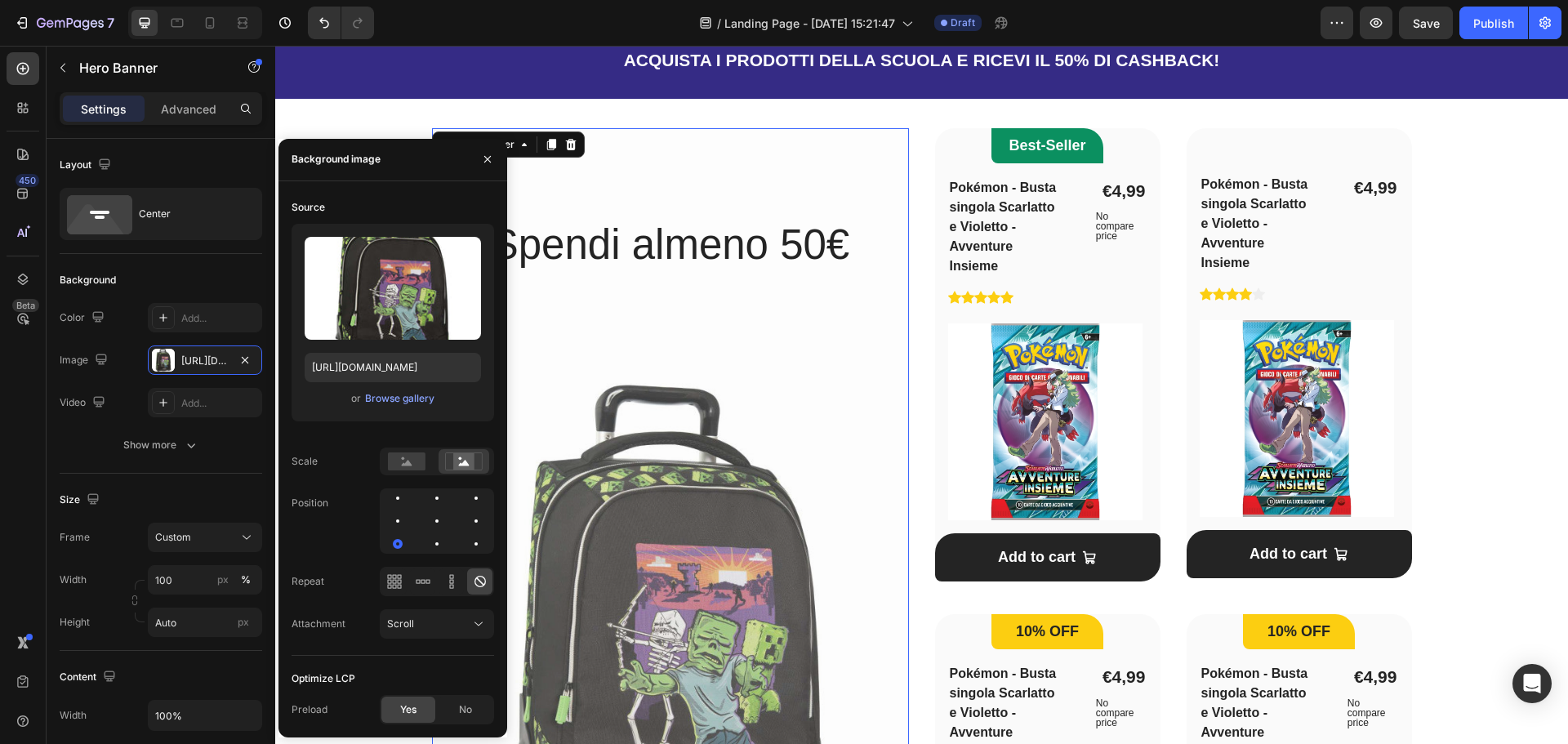
click at [421, 543] on div at bounding box center [437, 521] width 115 height 65
click at [466, 496] on div at bounding box center [476, 498] width 19 height 19
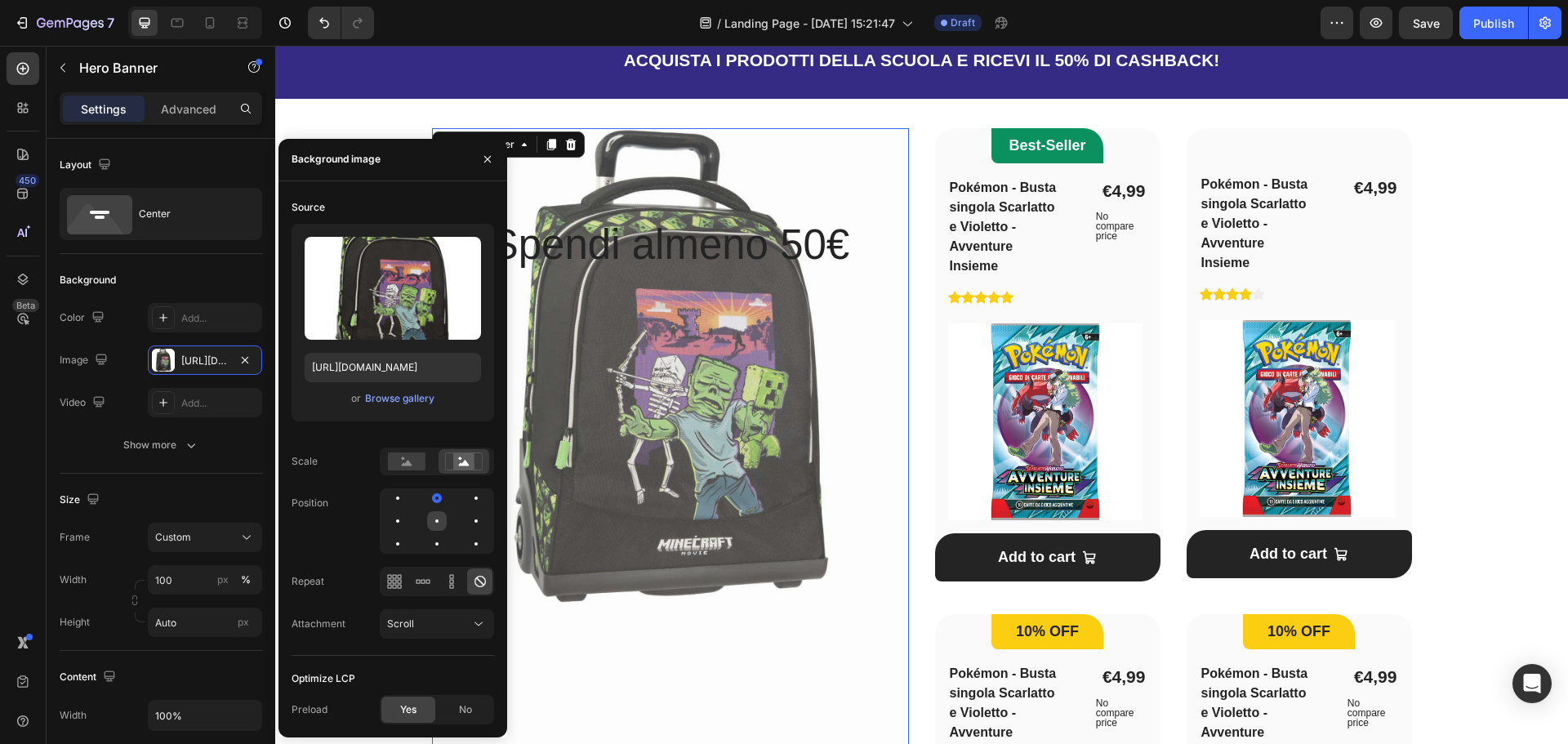
click at [466, 519] on div at bounding box center [476, 522] width 19 height 19
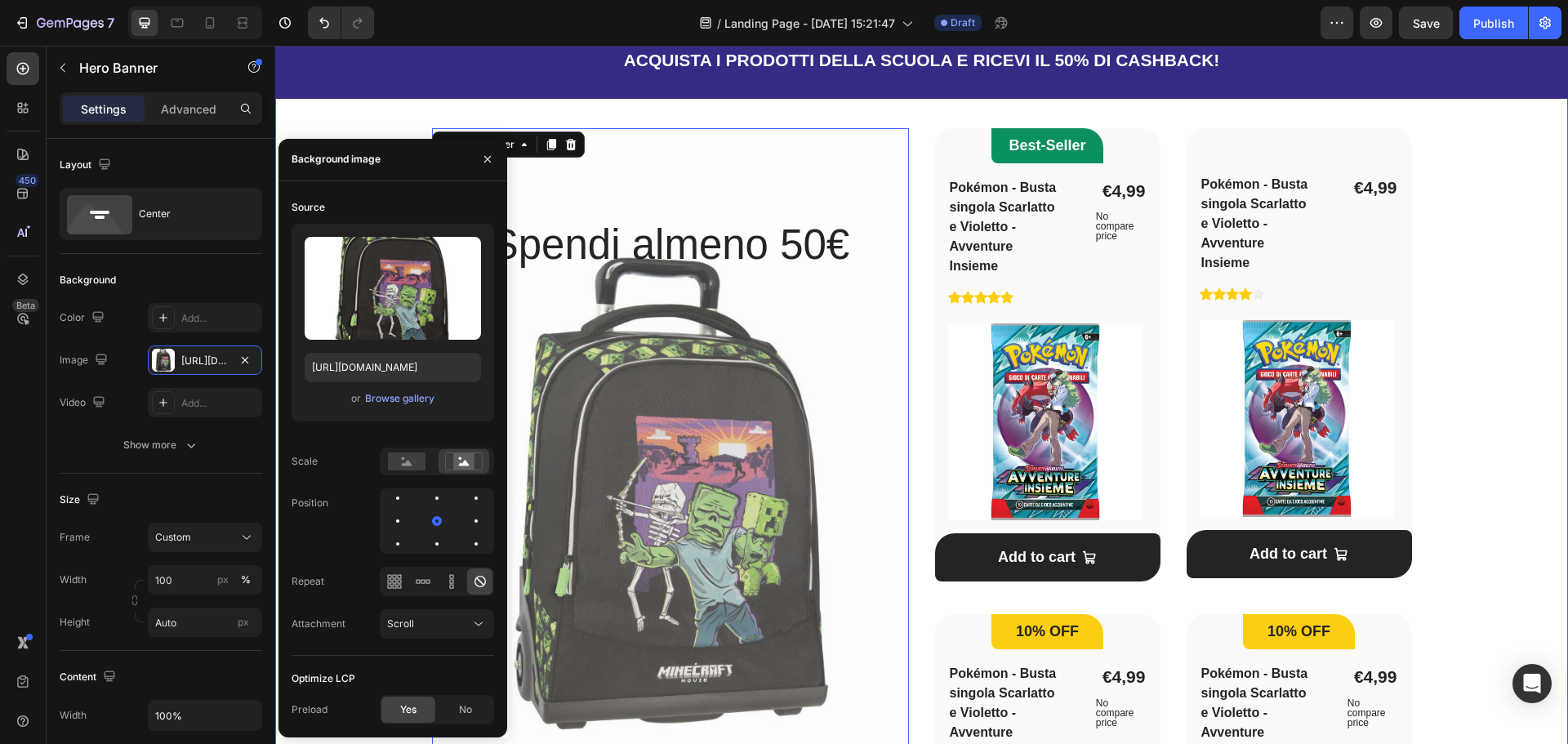
click at [386, 116] on div "Una vasta scelta per la scuola! Heading Scopri la collezione Spendi e Riprendi …" at bounding box center [921, 537] width 1241 height 1088
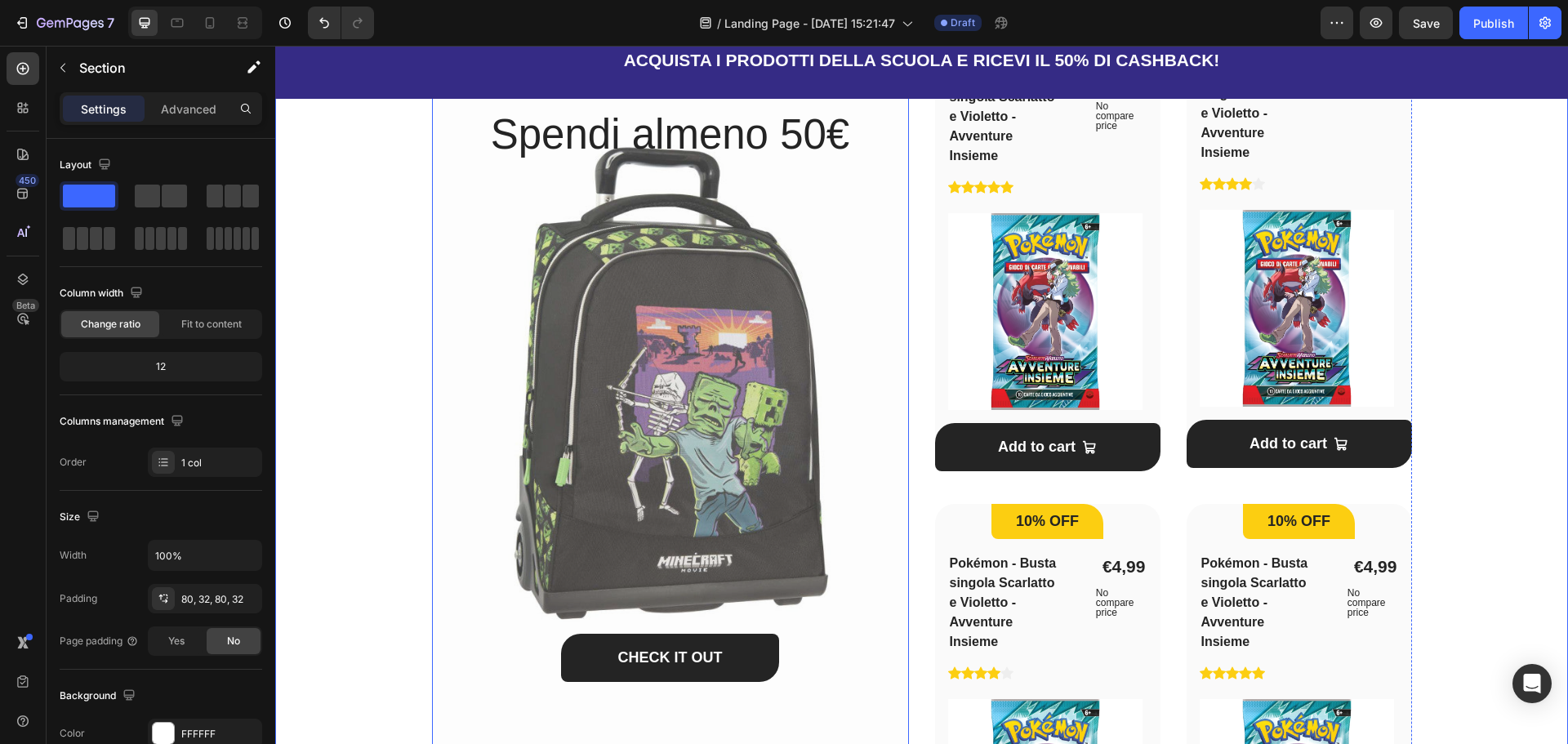
scroll to position [1063, 0]
